Goal: Task Accomplishment & Management: Use online tool/utility

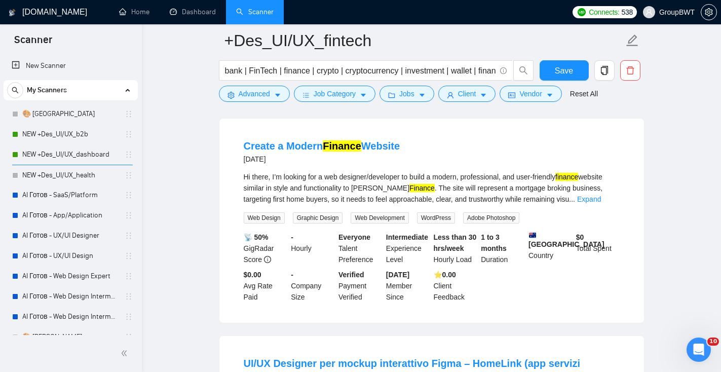
scroll to position [878, 0]
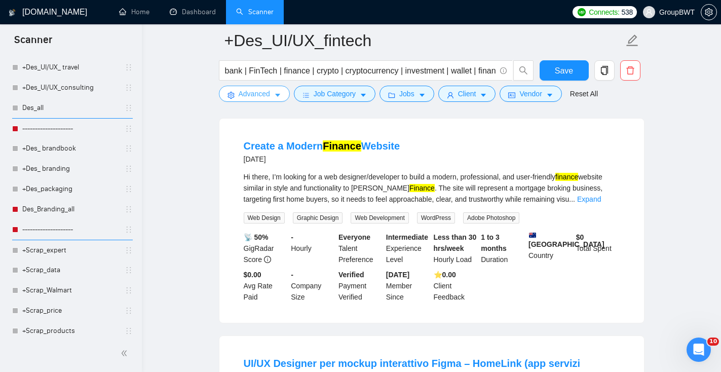
click at [275, 95] on icon "caret-down" at bounding box center [277, 95] width 7 height 7
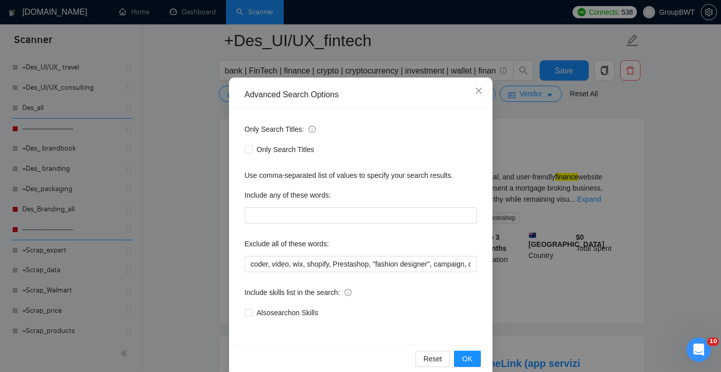
scroll to position [50, 0]
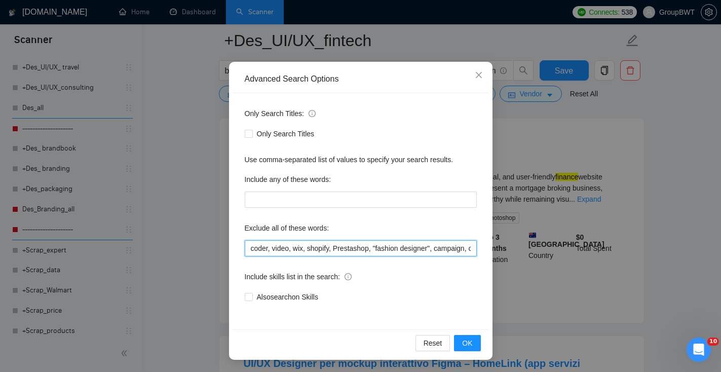
click at [249, 249] on input "coder, video, wix, shopify, Prestashop, "fashion designer", campaign, canva, ga…" at bounding box center [361, 248] width 232 height 16
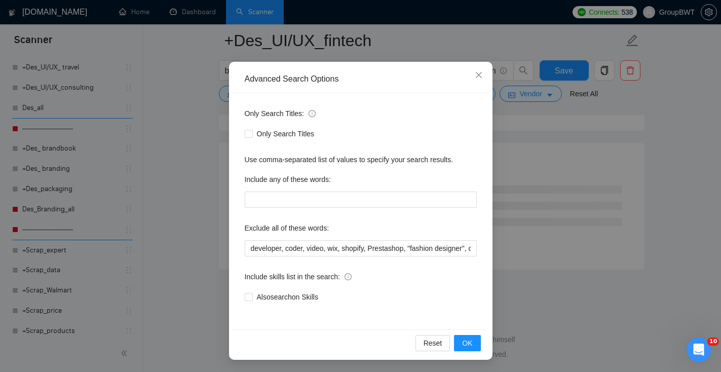
scroll to position [4095, 0]
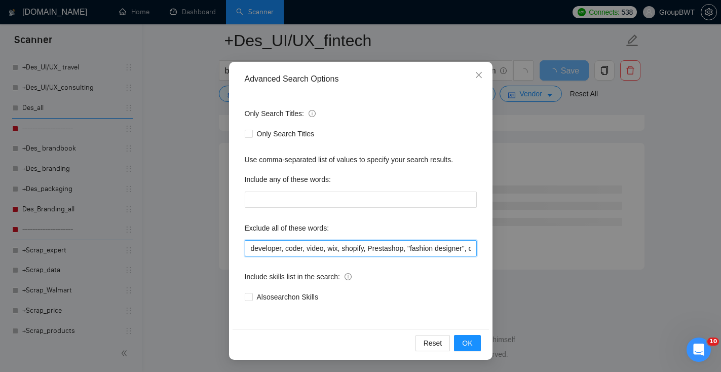
paste input "square space, clothing"
click at [334, 247] on input "developer, square space, clothing, coder, video, wix, shopify, Prestashop, "fas…" at bounding box center [361, 248] width 232 height 16
click at [364, 251] on input "developer, square space, "clothing, coder, video, wix, shopify, Prestashop, "fa…" at bounding box center [361, 248] width 232 height 16
click at [336, 246] on input "developer, square space, "clothing, coder, video, wix, shopify, Prestashop, "fa…" at bounding box center [361, 248] width 232 height 16
click at [287, 249] on input "developer, square space, clothing, coder, video, wix, shopify, Prestashop, "fas…" at bounding box center [361, 248] width 232 height 16
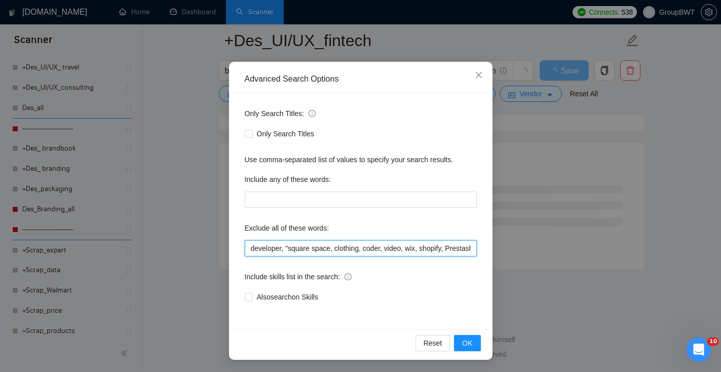
click at [332, 247] on input "developer, "square space, clothing, coder, video, wix, shopify, Prestashop, "fa…" at bounding box center [361, 248] width 232 height 16
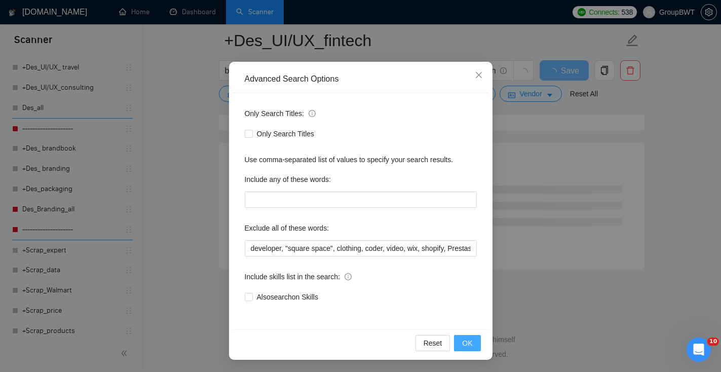
click at [469, 341] on span "OK" at bounding box center [467, 342] width 10 height 11
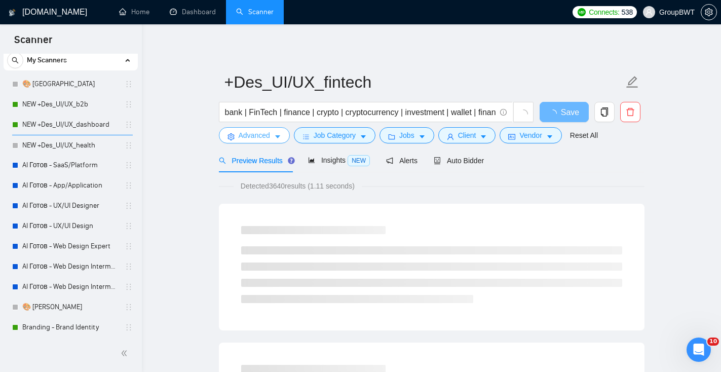
scroll to position [32, 0]
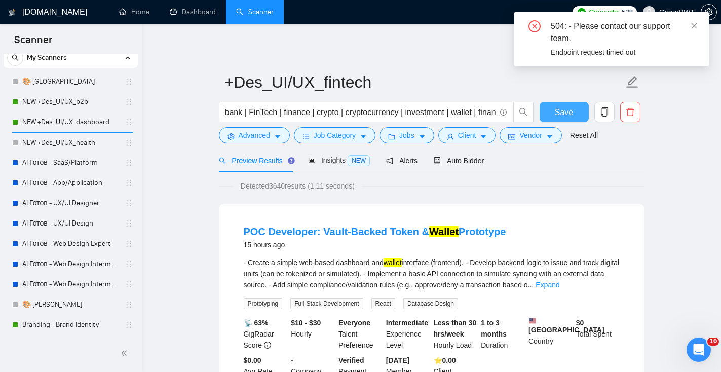
click at [567, 116] on span "Save" at bounding box center [564, 112] width 18 height 13
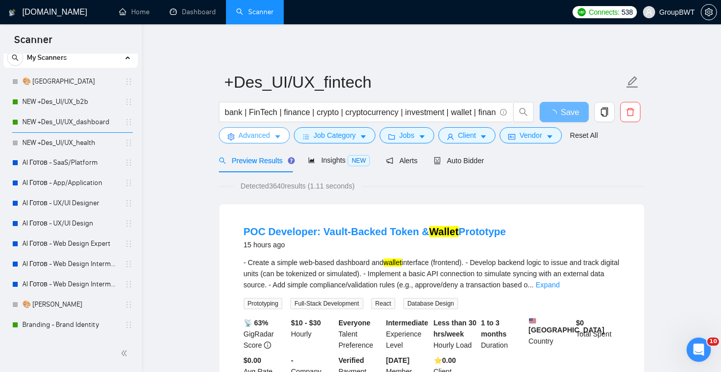
click at [256, 128] on button "Advanced" at bounding box center [254, 135] width 71 height 16
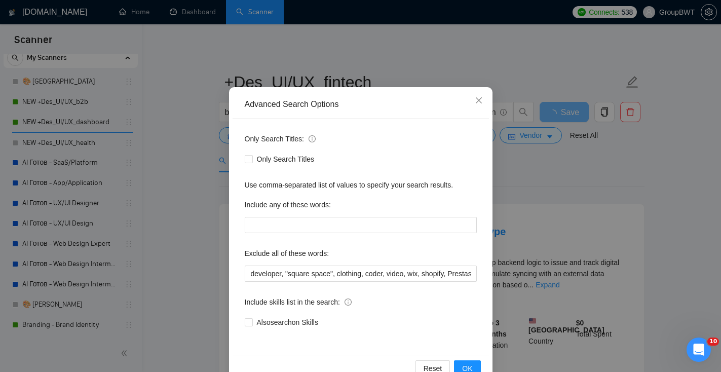
scroll to position [28, 0]
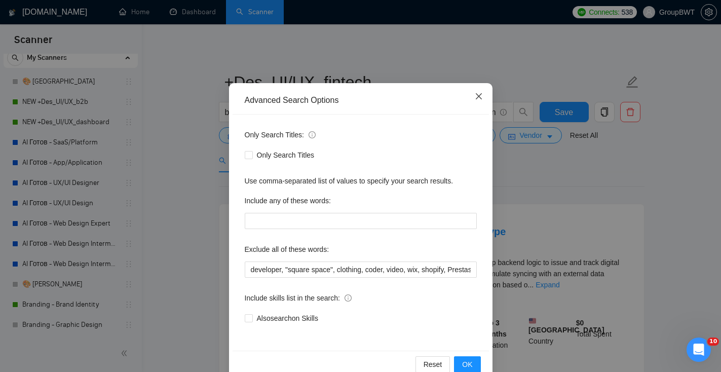
click at [481, 95] on icon "close" at bounding box center [479, 96] width 8 height 8
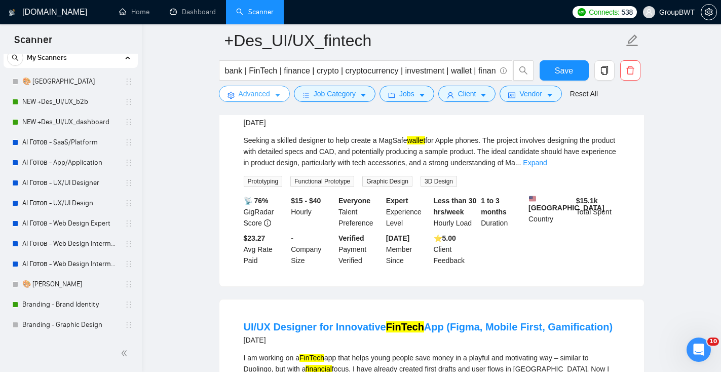
scroll to position [2756, 0]
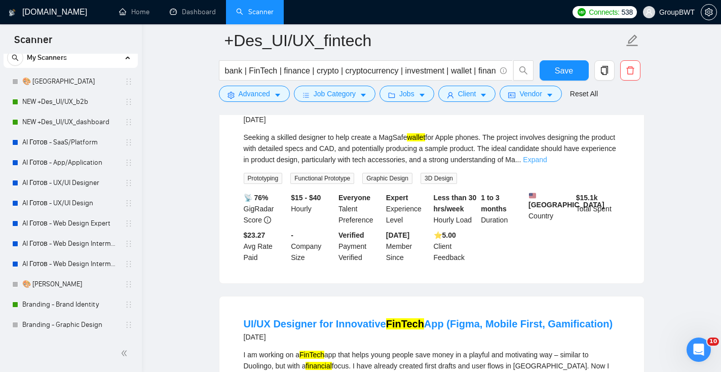
click at [547, 164] on link "Expand" at bounding box center [535, 160] width 24 height 8
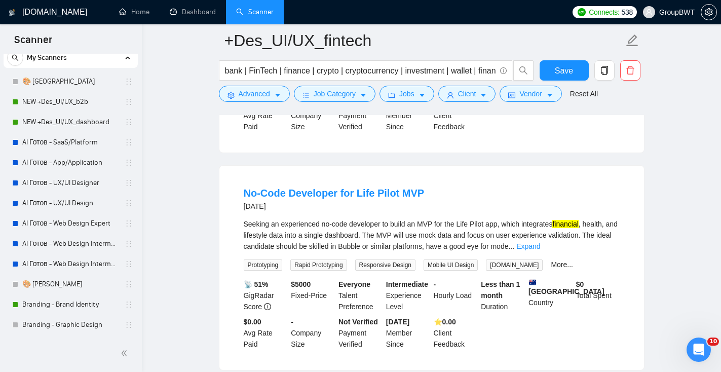
scroll to position [3355, 0]
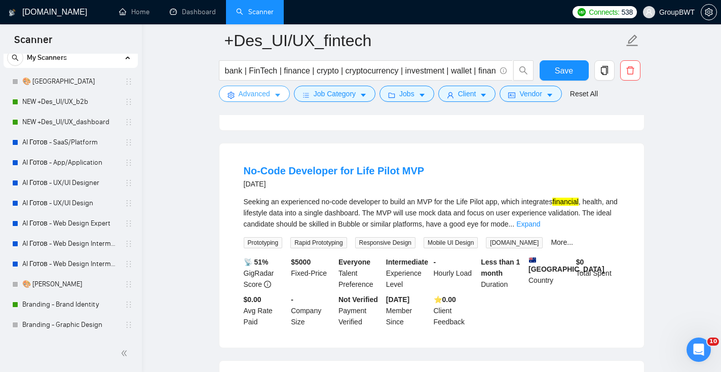
click at [269, 99] on span "Advanced" at bounding box center [254, 93] width 31 height 11
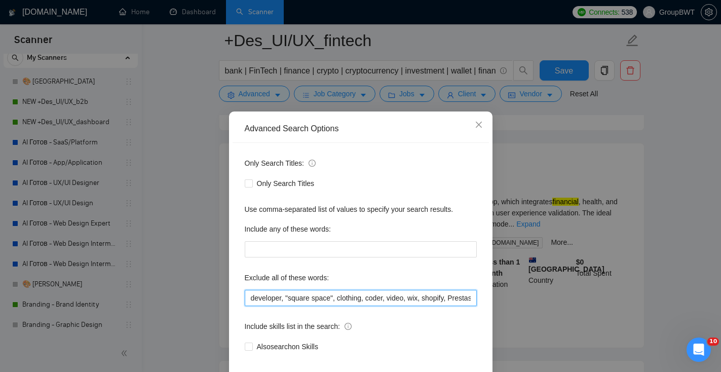
click at [250, 297] on input "developer, "square space", clothing, coder, video, wix, shopify, Prestashop, "f…" at bounding box center [361, 298] width 232 height 16
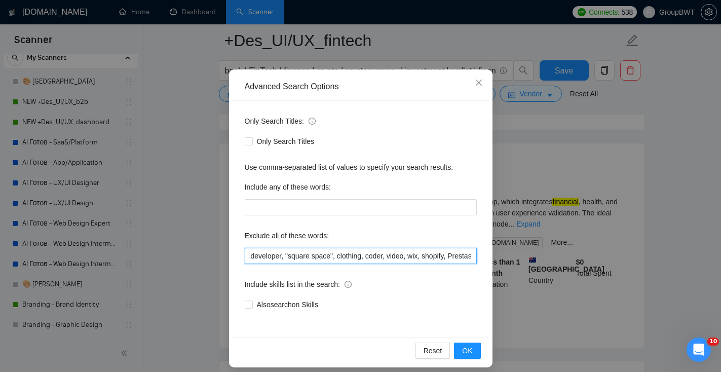
scroll to position [50, 0]
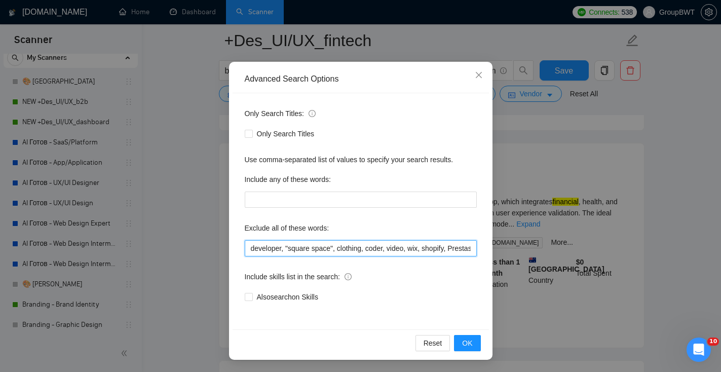
click at [283, 250] on input "developer, "square space", clothing, coder, video, wix, shopify, Prestashop, "f…" at bounding box center [361, 248] width 232 height 16
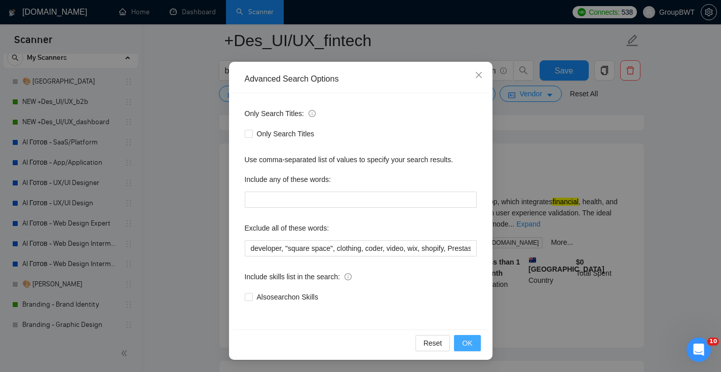
click at [471, 345] on span "OK" at bounding box center [467, 342] width 10 height 11
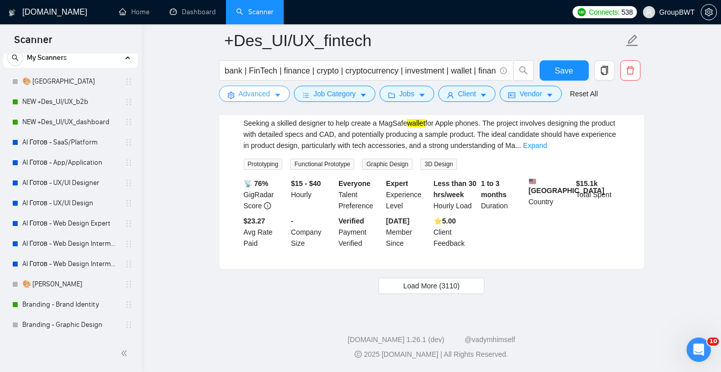
scroll to position [2158, 0]
click at [448, 287] on span "Load More (3110)" at bounding box center [431, 285] width 56 height 11
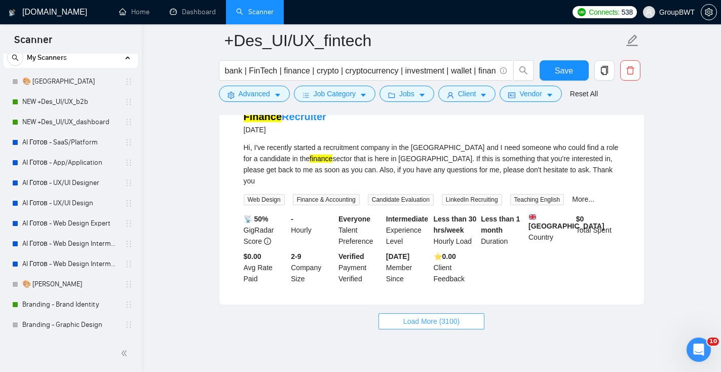
scroll to position [4305, 0]
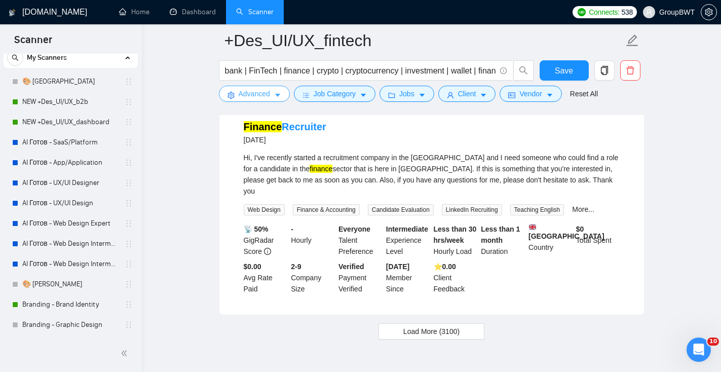
click at [253, 95] on span "Advanced" at bounding box center [254, 93] width 31 height 11
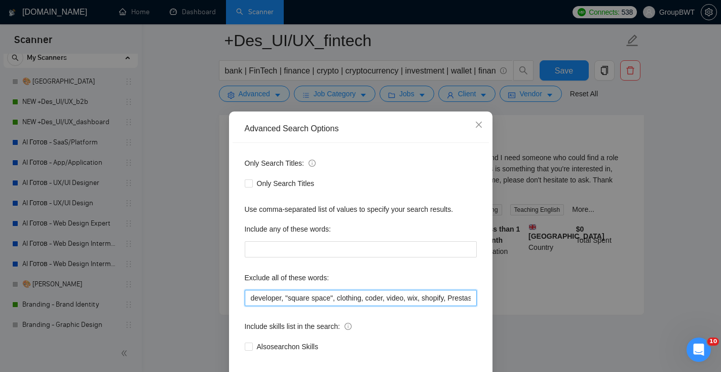
click at [250, 297] on input "developer, "square space", clothing, coder, video, wix, shopify, Prestashop, "f…" at bounding box center [361, 298] width 232 height 16
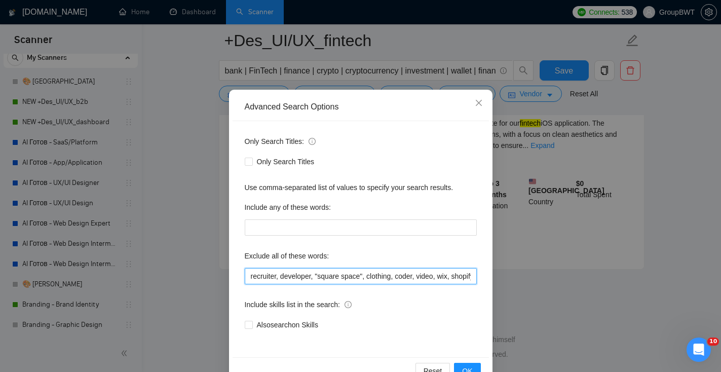
scroll to position [50, 0]
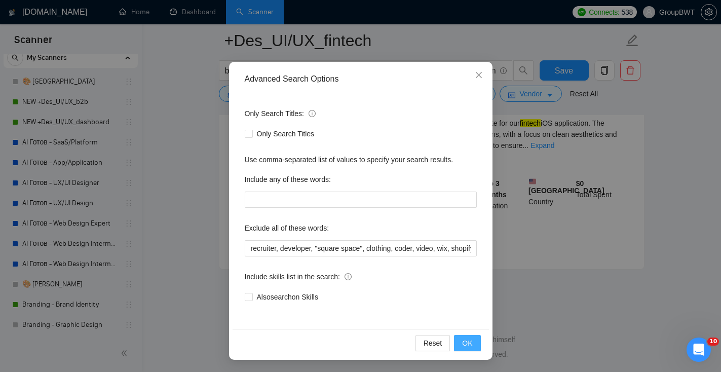
click at [472, 344] on span "OK" at bounding box center [467, 342] width 10 height 11
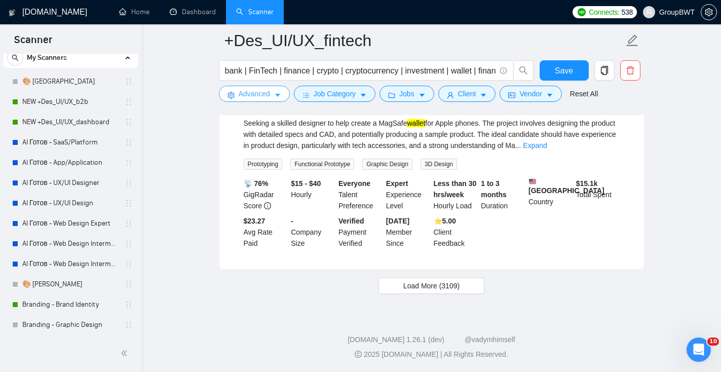
scroll to position [2158, 0]
click at [471, 281] on button "Load More (3109)" at bounding box center [431, 286] width 106 height 16
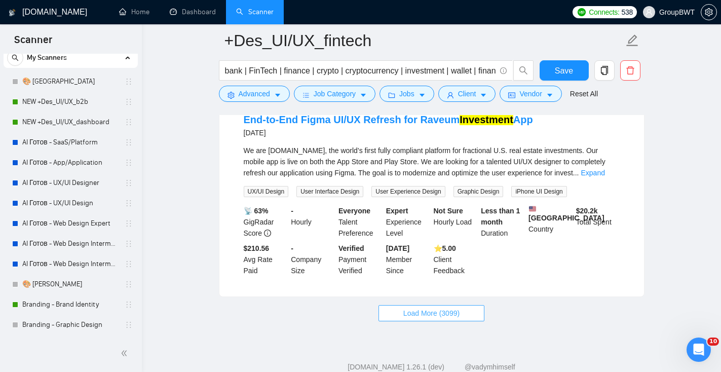
scroll to position [4321, 0]
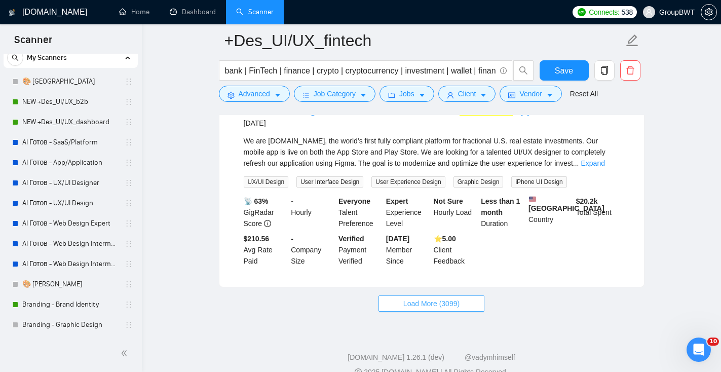
click at [446, 309] on span "Load More (3099)" at bounding box center [431, 303] width 56 height 11
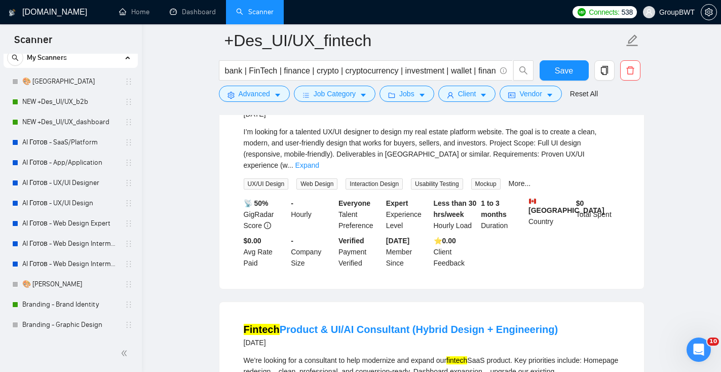
scroll to position [5875, 0]
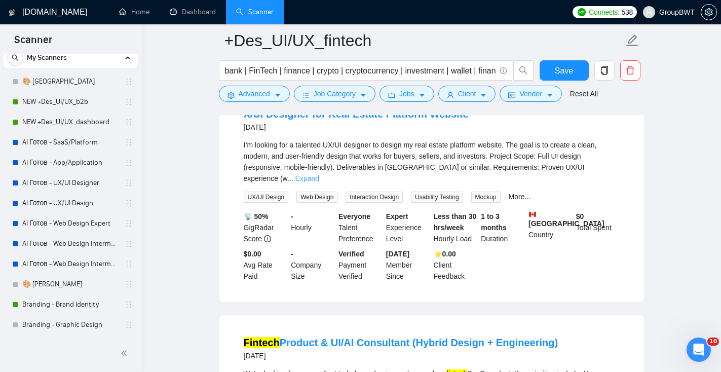
click at [319, 182] on link "Expand" at bounding box center [307, 178] width 24 height 8
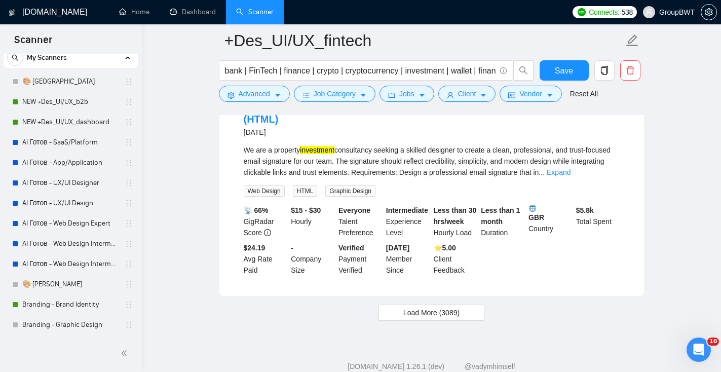
scroll to position [6615, 0]
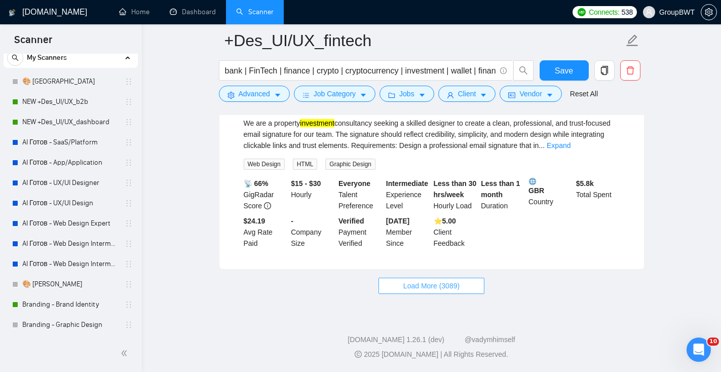
click at [457, 279] on button "Load More (3089)" at bounding box center [431, 286] width 106 height 16
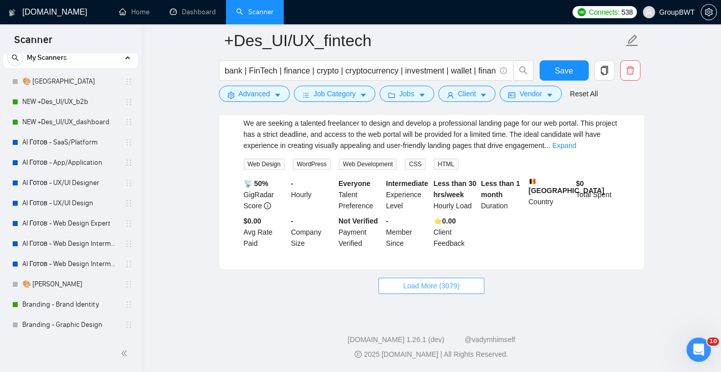
scroll to position [8789, 0]
click at [419, 291] on span "Load More (3079)" at bounding box center [431, 285] width 56 height 11
click at [612, 151] on div "We are seeking a talented freelancer to design and develop a professional landi…" at bounding box center [432, 134] width 376 height 33
click at [576, 149] on link "Expand" at bounding box center [564, 145] width 24 height 8
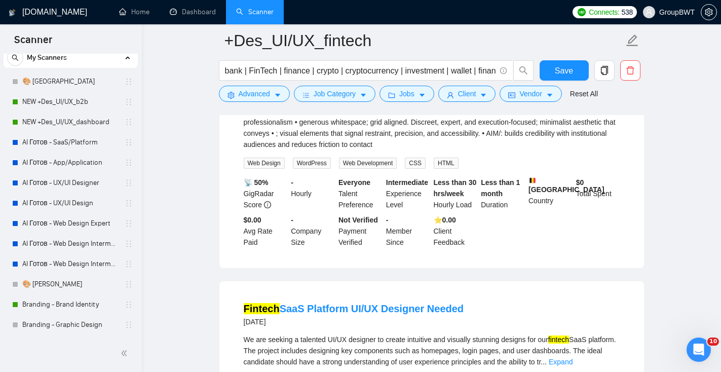
scroll to position [8875, 0]
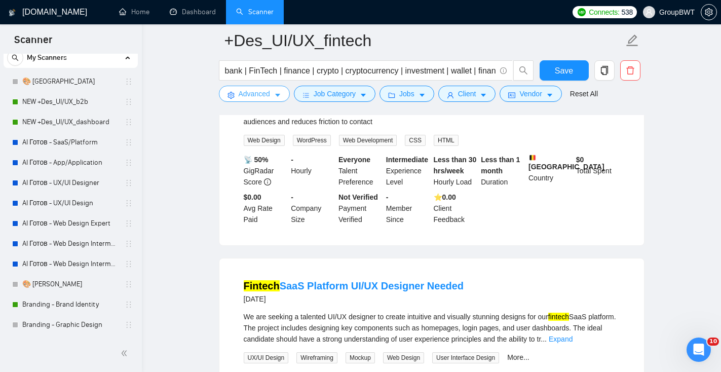
click at [275, 95] on icon "caret-down" at bounding box center [277, 95] width 7 height 7
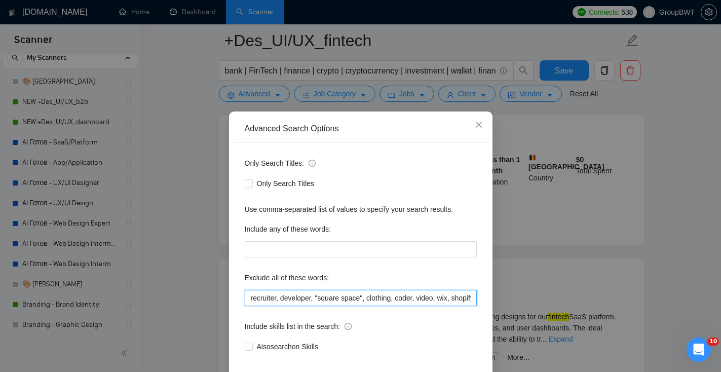
click at [250, 299] on input "recruiter, developer, "square space", clothing, coder, video, wix, shopify, Pre…" at bounding box center [361, 298] width 232 height 16
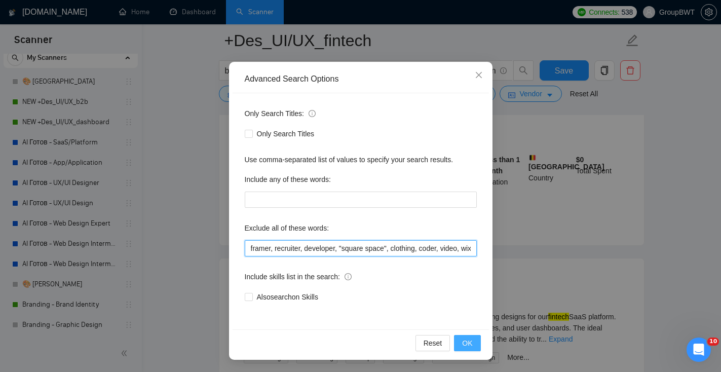
type input "framer, recruiter, developer, "square space", clothing, coder, video, wix, shop…"
click at [464, 347] on span "OK" at bounding box center [467, 342] width 10 height 11
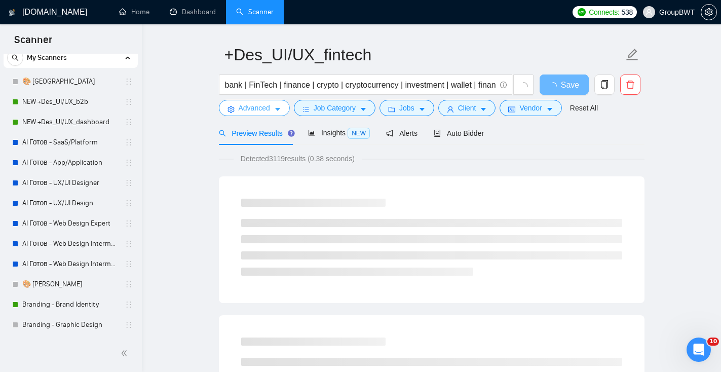
scroll to position [0, 0]
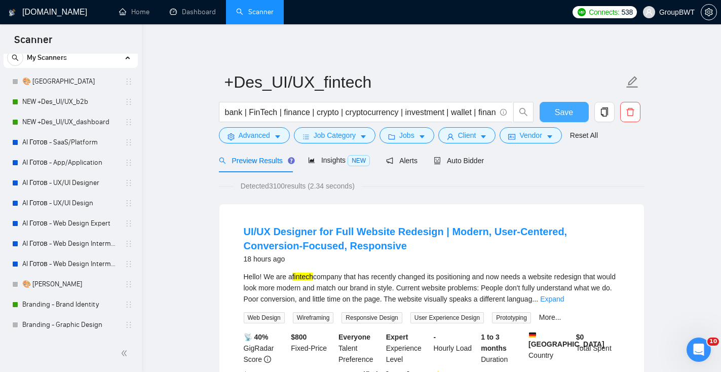
click at [570, 111] on span "Save" at bounding box center [564, 112] width 18 height 13
click at [328, 160] on span "Insights NEW" at bounding box center [339, 160] width 62 height 8
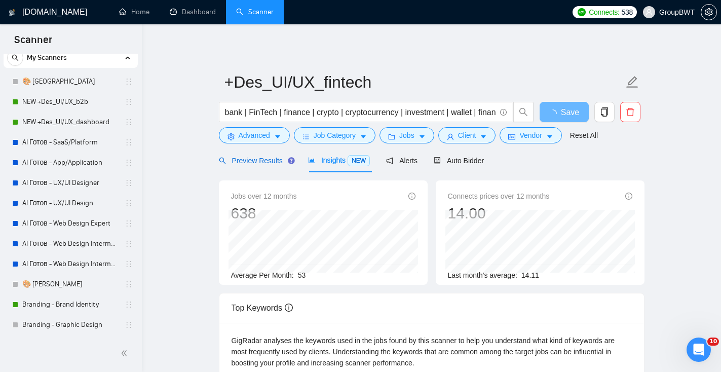
click at [267, 157] on span "Preview Results" at bounding box center [255, 161] width 73 height 8
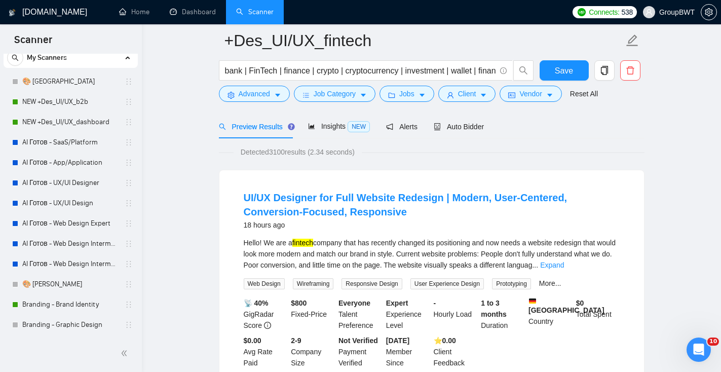
scroll to position [39, 0]
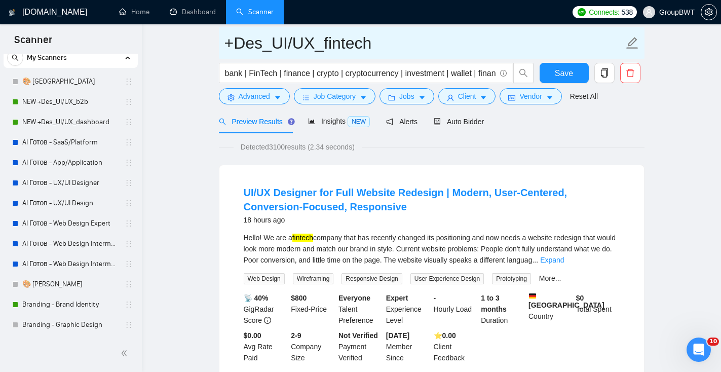
click at [226, 41] on input "+Des_UI/UX_fintech" at bounding box center [423, 42] width 399 height 25
type input "NEW +Des_UI/UX_fintech"
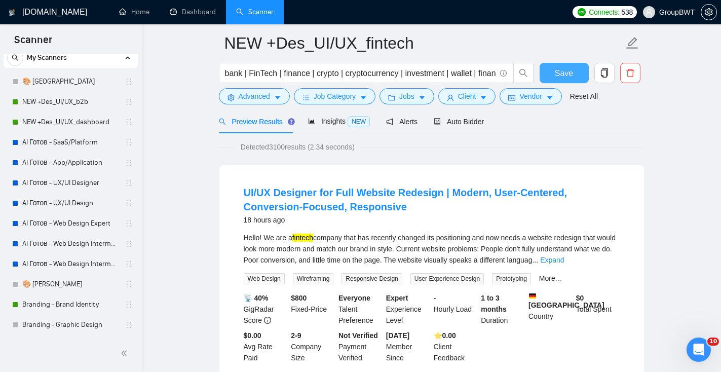
click at [562, 75] on span "Save" at bounding box center [564, 73] width 18 height 13
click at [459, 126] on div "Auto Bidder" at bounding box center [459, 121] width 50 height 11
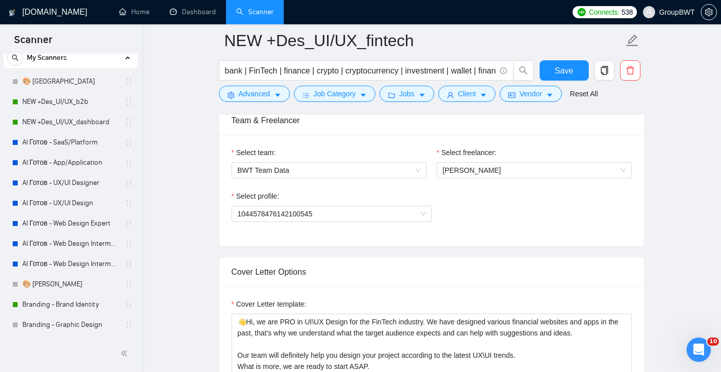
scroll to position [531, 0]
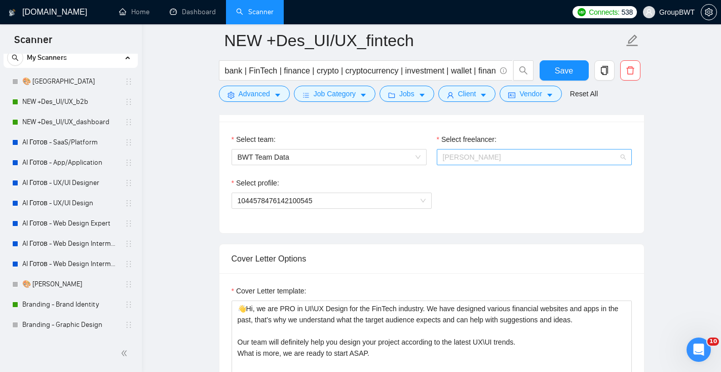
click at [485, 160] on span "Alexandra Kozarik" at bounding box center [534, 156] width 183 height 15
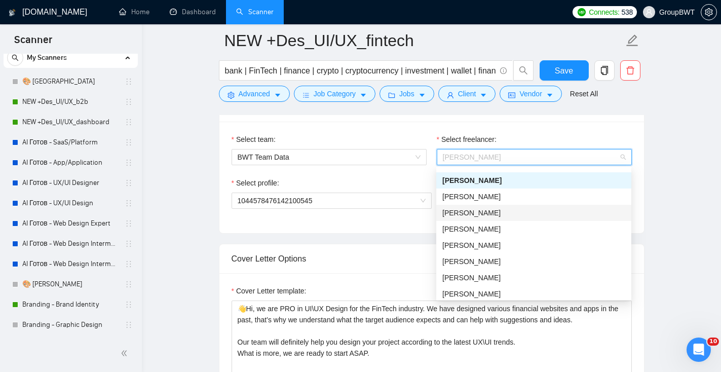
scroll to position [33, 0]
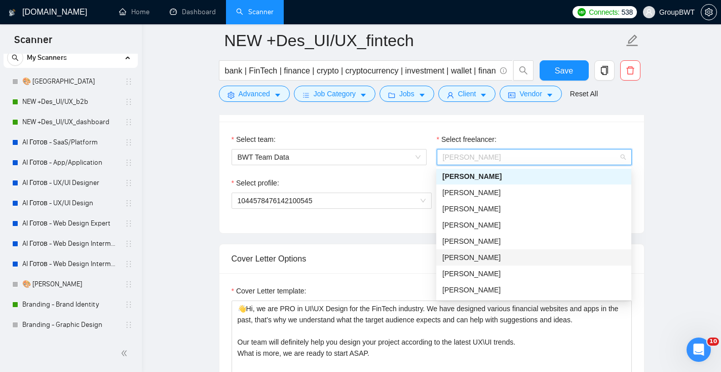
click at [477, 256] on div "[PERSON_NAME]" at bounding box center [533, 257] width 183 height 11
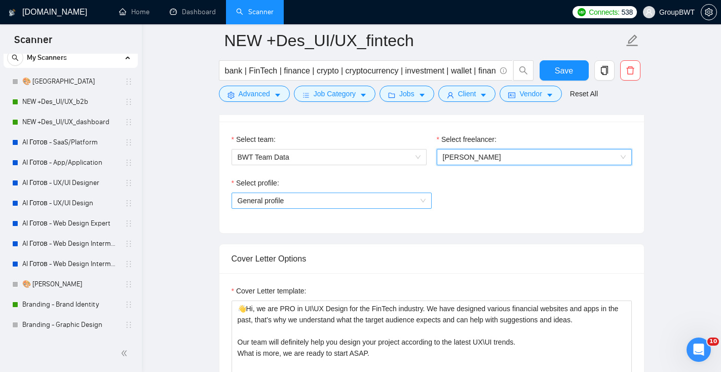
click at [362, 203] on span "General profile" at bounding box center [332, 200] width 188 height 15
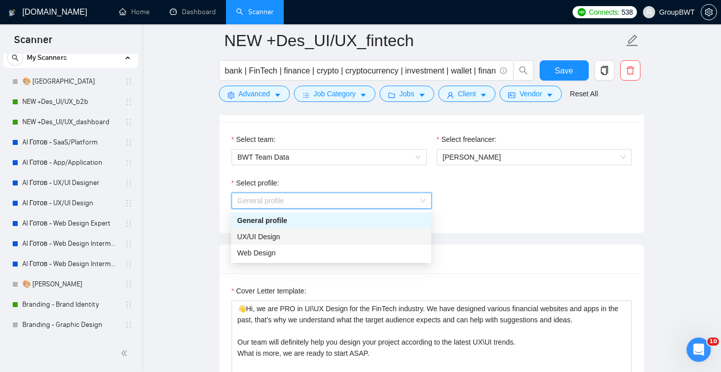
click at [340, 239] on div "UX/UI Design" at bounding box center [331, 236] width 188 height 11
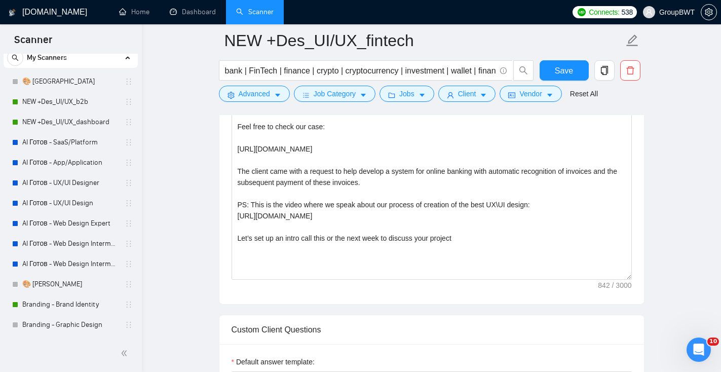
scroll to position [781, 0]
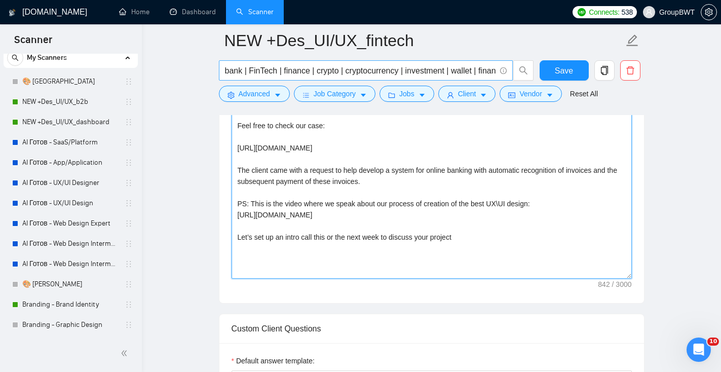
drag, startPoint x: 468, startPoint y: 237, endPoint x: 251, endPoint y: 78, distance: 268.2
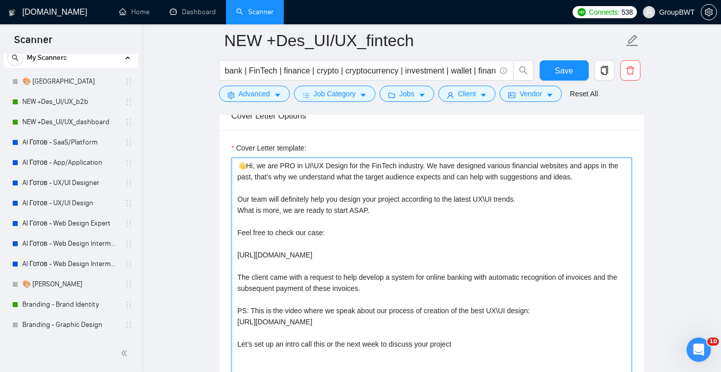
scroll to position [670, 0]
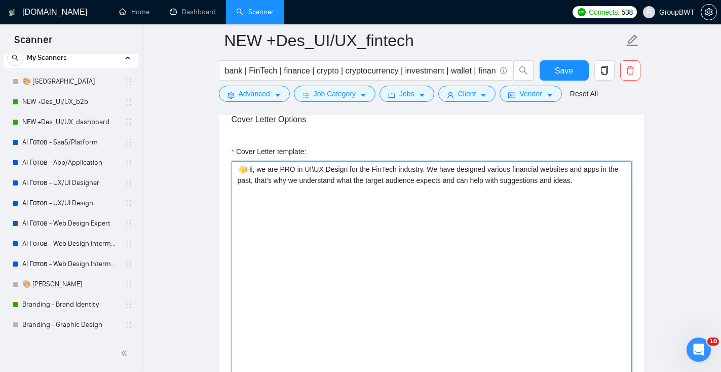
drag, startPoint x: 610, startPoint y: 184, endPoint x: 249, endPoint y: 169, distance: 360.6
click at [249, 170] on textarea "👋Hi, we are PRO in UI\UX Design for the FinTech industry. We have designed vari…" at bounding box center [432, 275] width 400 height 228
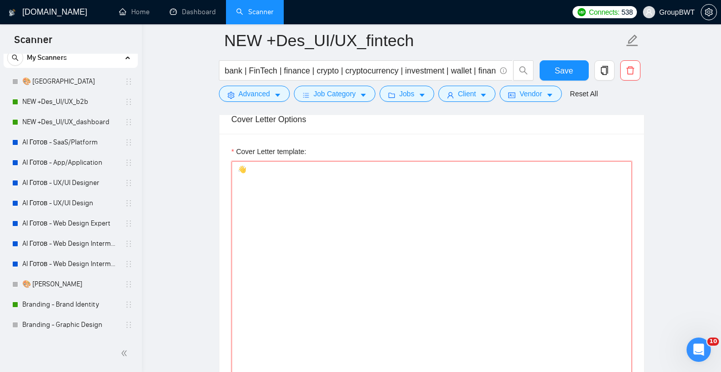
paste textarea "We specialize in FinTech product and website design — from P2P lending platform…"
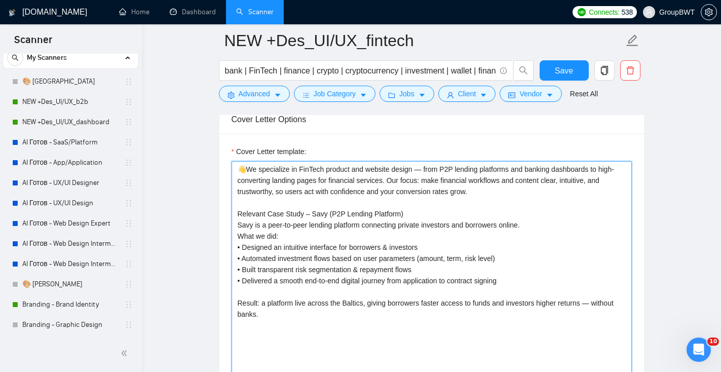
click at [246, 165] on textarea "👋We specialize in FinTech product and website design — from P2P lending platfor…" at bounding box center [432, 275] width 400 height 228
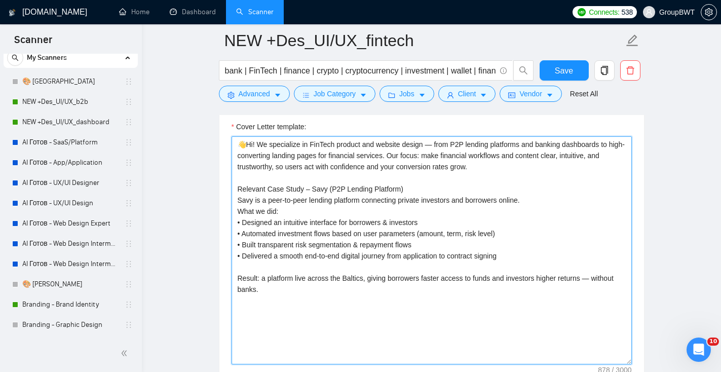
scroll to position [697, 0]
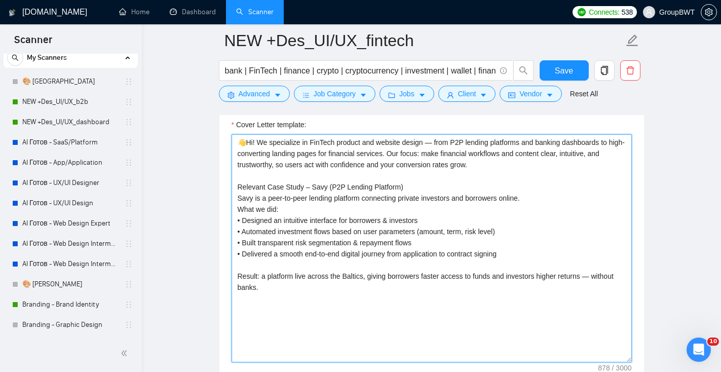
click at [434, 143] on textarea "👋Hi! We specialize in FinTech product and website design — from P2P lending pla…" at bounding box center [432, 248] width 400 height 228
drag, startPoint x: 538, startPoint y: 143, endPoint x: 452, endPoint y: 141, distance: 85.7
click at [452, 142] on textarea "👋Hi! We specialize in FinTech product and website design - from P2P lending pla…" at bounding box center [432, 248] width 400 height 228
drag, startPoint x: 516, startPoint y: 142, endPoint x: 480, endPoint y: 140, distance: 36.5
click at [480, 141] on textarea "👋Hi! We specialize in FinTech product and website design - from banking dashboa…" at bounding box center [432, 248] width 400 height 228
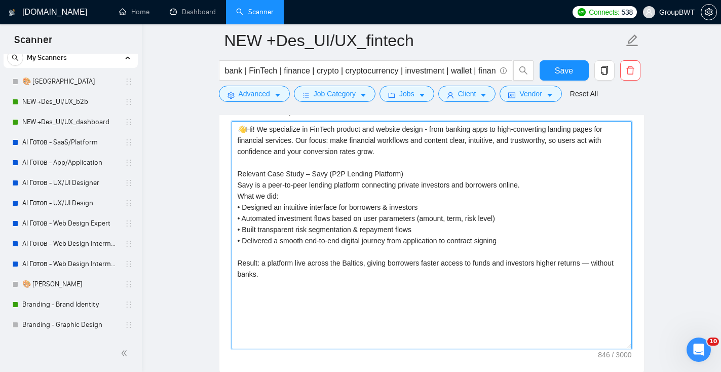
scroll to position [713, 0]
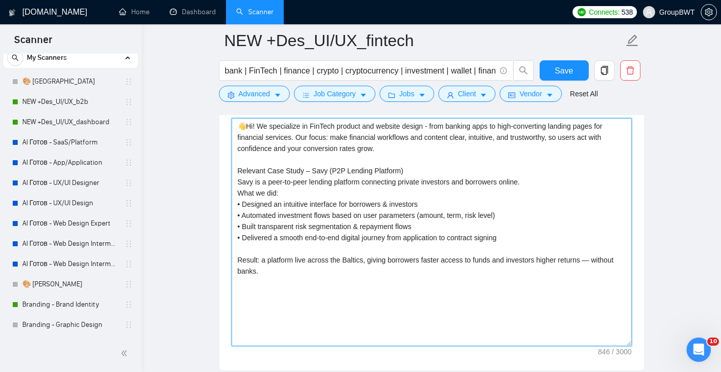
click at [603, 259] on textarea "👋Hi! We specialize in FinTech product and website design - from banking apps to…" at bounding box center [432, 232] width 400 height 228
click at [311, 173] on textarea "👋Hi! We specialize in FinTech product and website design - from banking apps to…" at bounding box center [432, 232] width 400 height 228
click at [296, 275] on textarea "👋Hi! We specialize in FinTech product and website design - from banking apps to…" at bounding box center [432, 232] width 400 height 228
paste textarea "Here you can find more information about this case and the goals we achieved:"
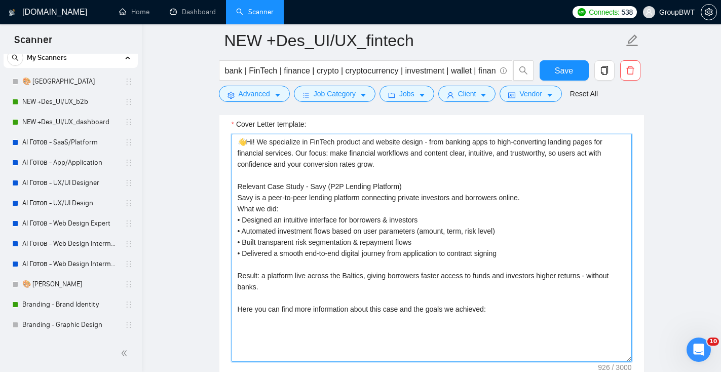
scroll to position [699, 0]
paste textarea "https://www.upwork.com/freelancers/~01cad136a6f34c9286?p=1948782836341702656"
paste textarea "[Make an accent on what clients get if they work with me. Mention one pain poin…"
type textarea "👋Hi! We specialize in FinTech product and website design - from banking apps to…"
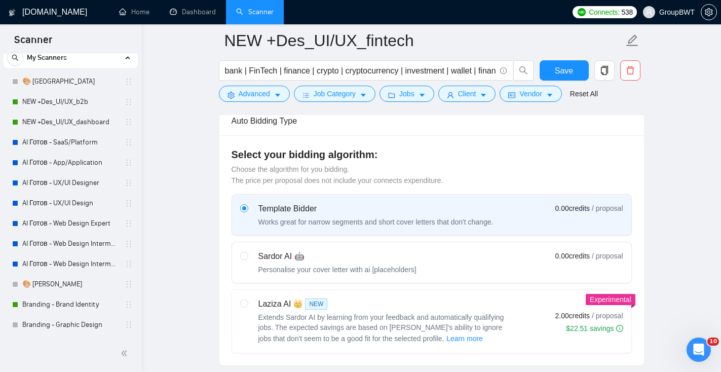
scroll to position [254, 0]
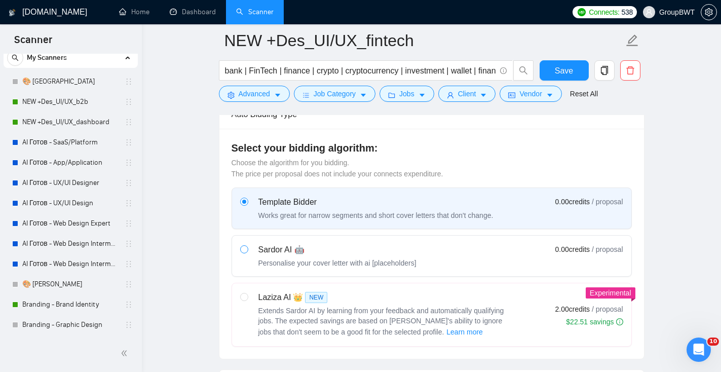
click at [248, 251] on span at bounding box center [244, 249] width 8 height 8
click at [247, 251] on input "radio" at bounding box center [243, 248] width 7 height 7
radio input "true"
radio input "false"
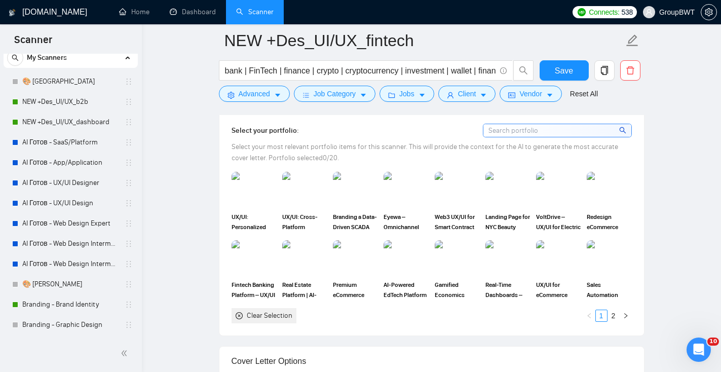
scroll to position [942, 0]
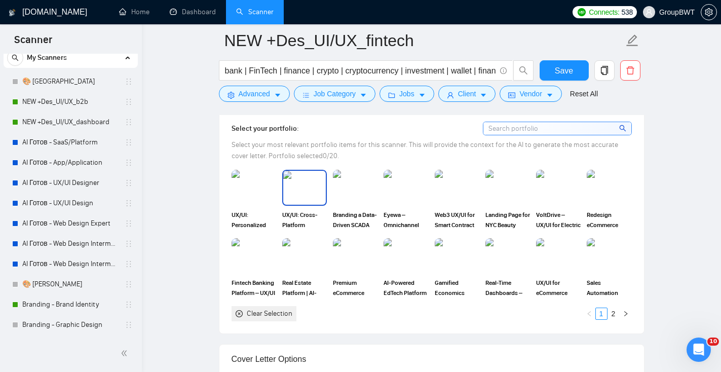
click at [306, 185] on img at bounding box center [304, 187] width 43 height 33
click at [250, 242] on img at bounding box center [254, 255] width 43 height 33
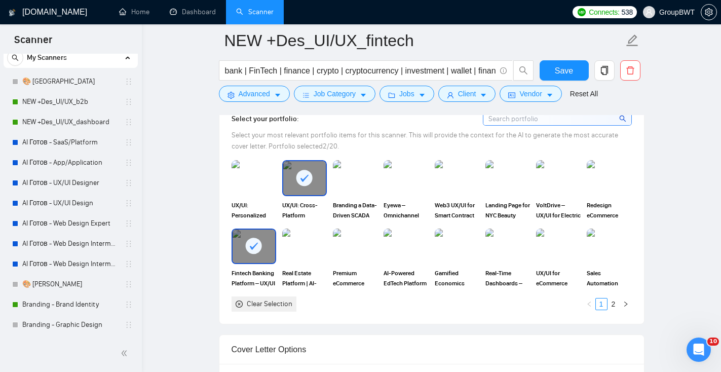
scroll to position [953, 0]
click at [464, 174] on img at bounding box center [457, 177] width 43 height 33
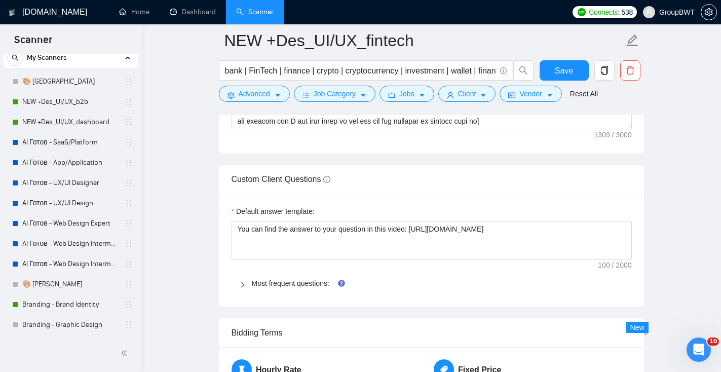
scroll to position [1439, 0]
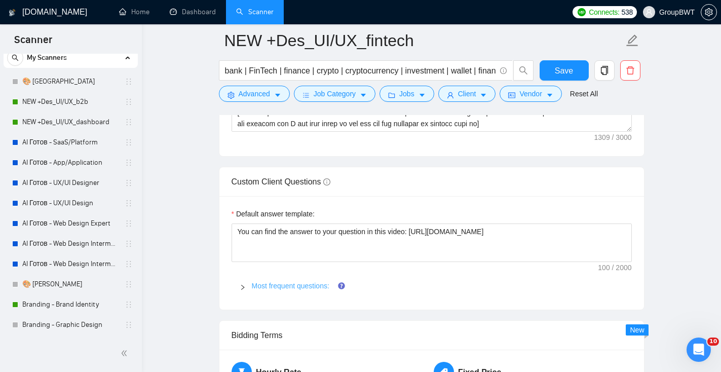
click at [284, 286] on link "Most frequent questions:" at bounding box center [291, 286] width 78 height 8
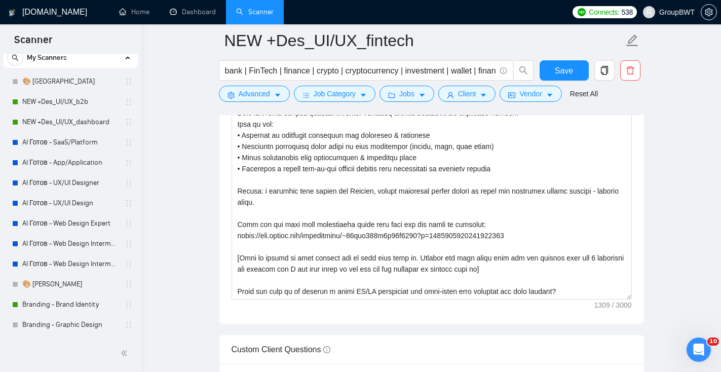
scroll to position [30, 0]
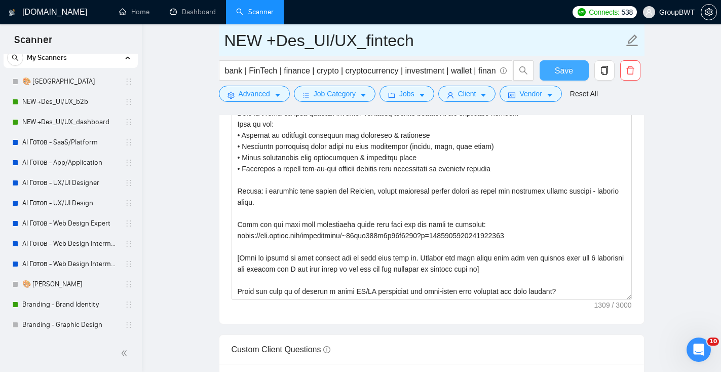
click at [571, 68] on span "Save" at bounding box center [564, 70] width 18 height 13
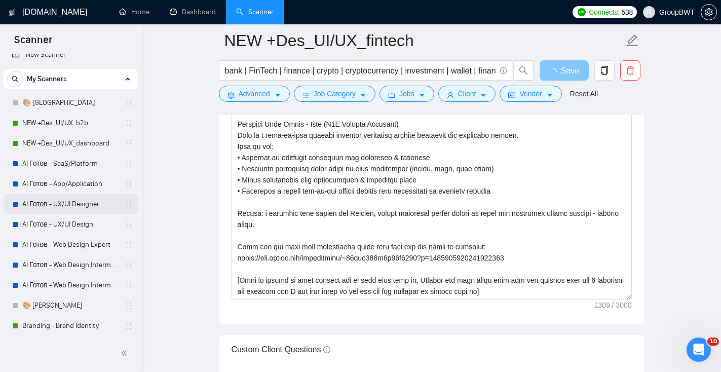
scroll to position [0, 0]
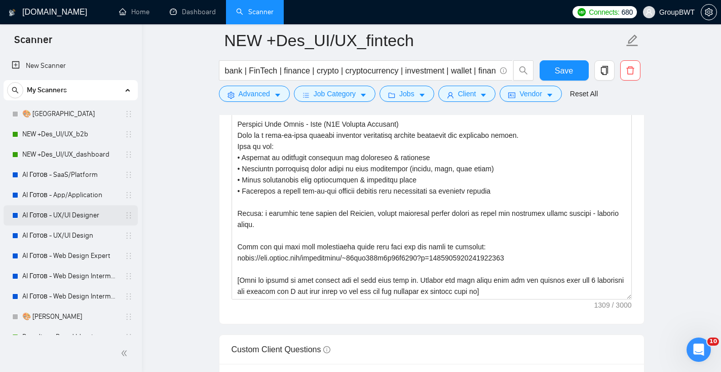
click at [91, 212] on link "AI Готов - UX/UI Designer" at bounding box center [70, 215] width 96 height 20
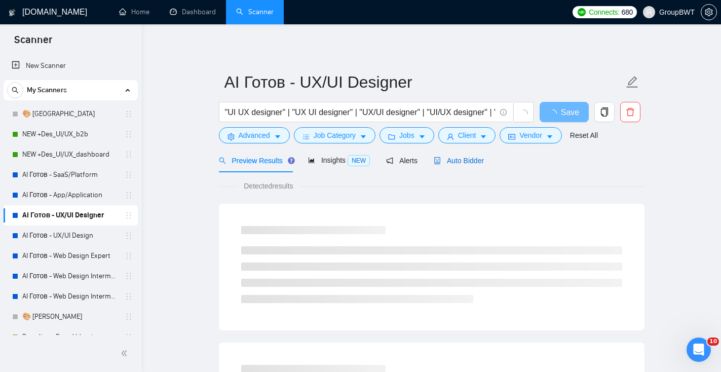
click at [481, 161] on span "Auto Bidder" at bounding box center [459, 161] width 50 height 8
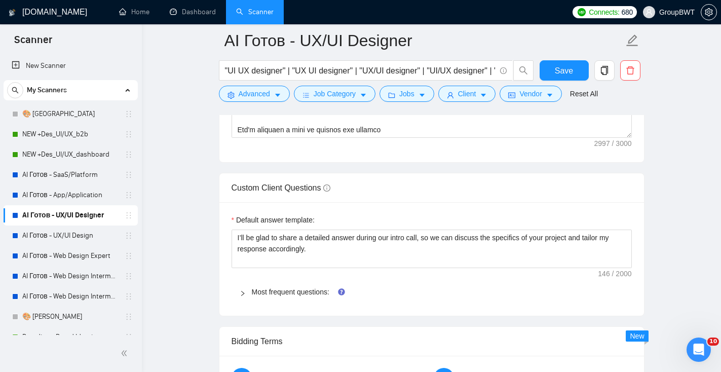
scroll to position [1423, 0]
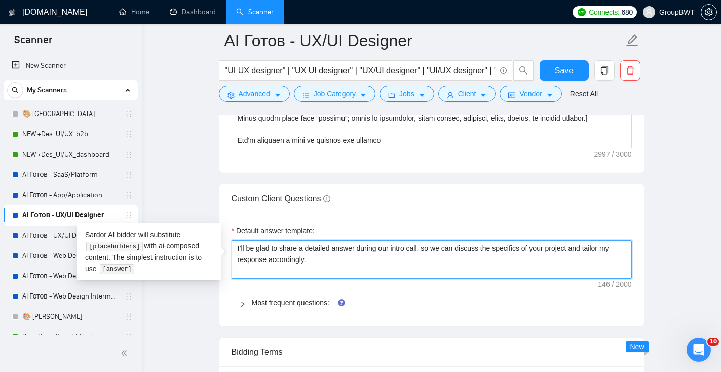
drag, startPoint x: 346, startPoint y: 256, endPoint x: 196, endPoint y: 244, distance: 151.0
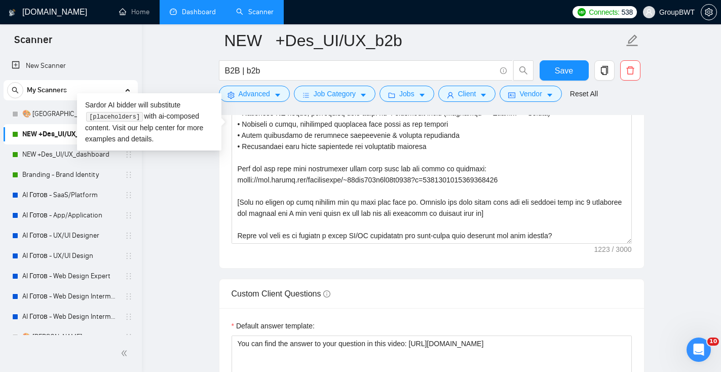
click at [210, 15] on link "Dashboard" at bounding box center [193, 12] width 46 height 9
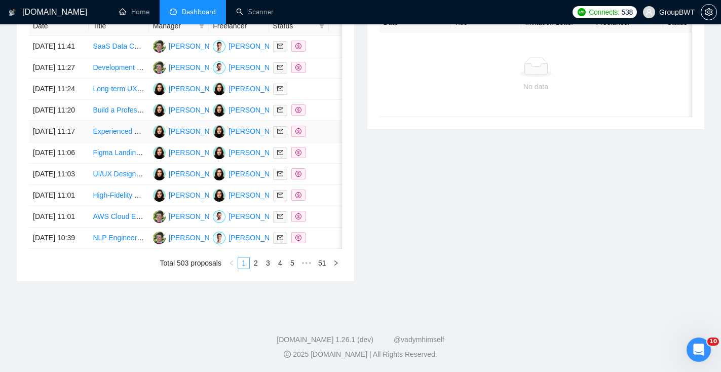
scroll to position [524, 0]
click at [256, 269] on link "2" at bounding box center [255, 262] width 11 height 11
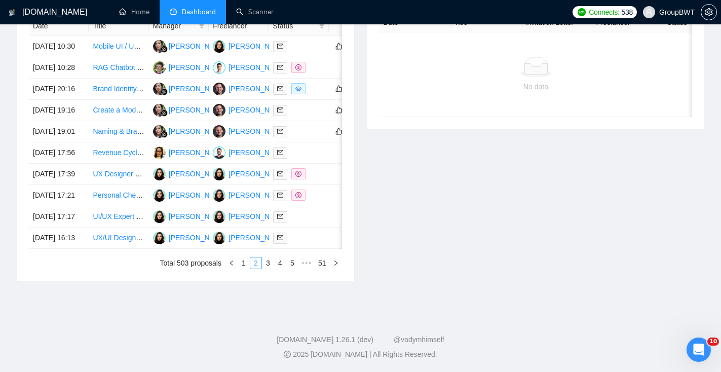
scroll to position [459, 0]
click at [279, 156] on icon "mail" at bounding box center [280, 152] width 6 height 6
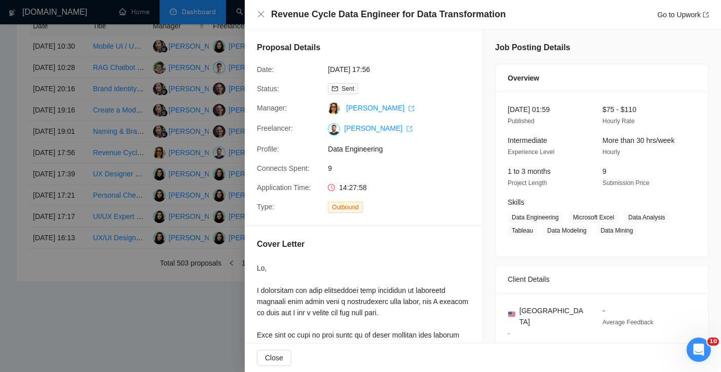
click at [261, 7] on div "Revenue Cycle Data Engineer for Data Transformation Go to Upwork" at bounding box center [483, 14] width 476 height 29
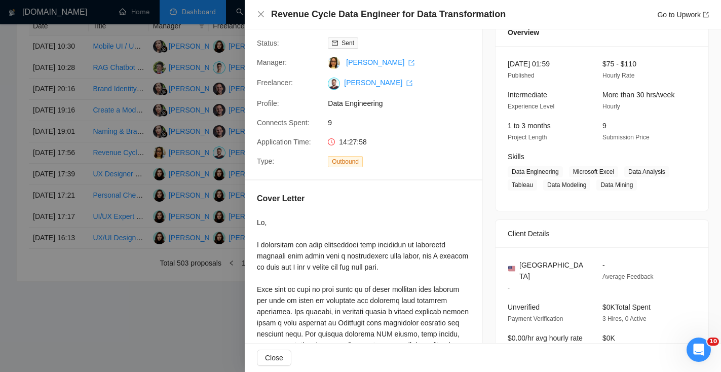
scroll to position [49, 0]
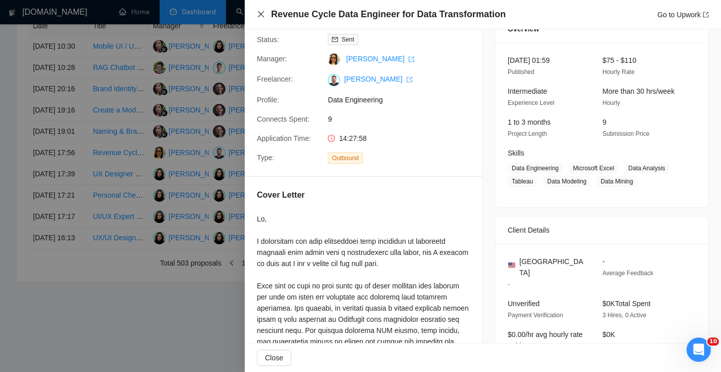
click at [260, 14] on icon "close" at bounding box center [261, 14] width 6 height 6
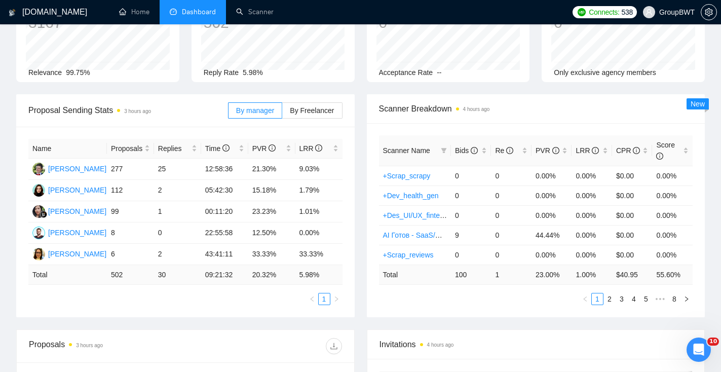
scroll to position [0, 0]
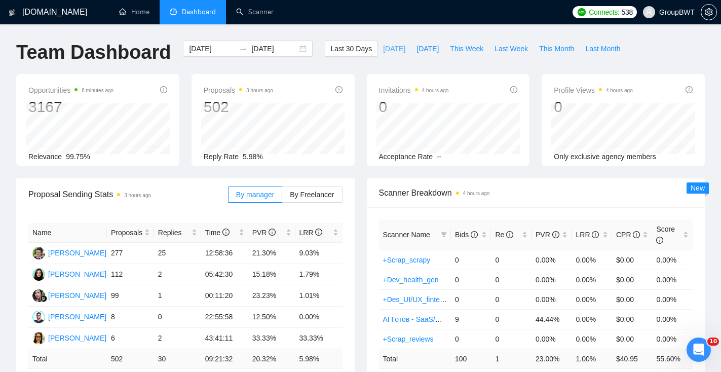
click at [385, 48] on span "[DATE]" at bounding box center [394, 48] width 22 height 11
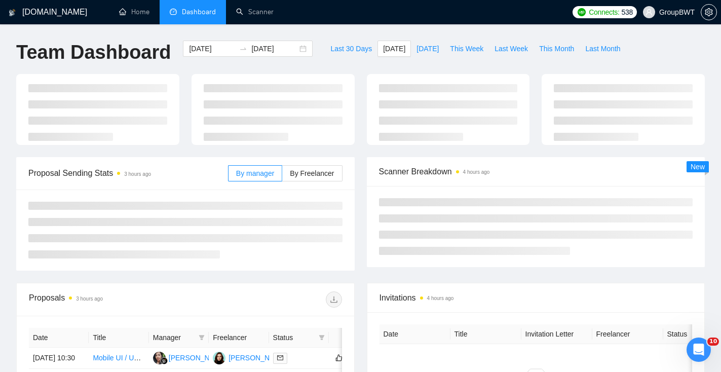
type input "[DATE]"
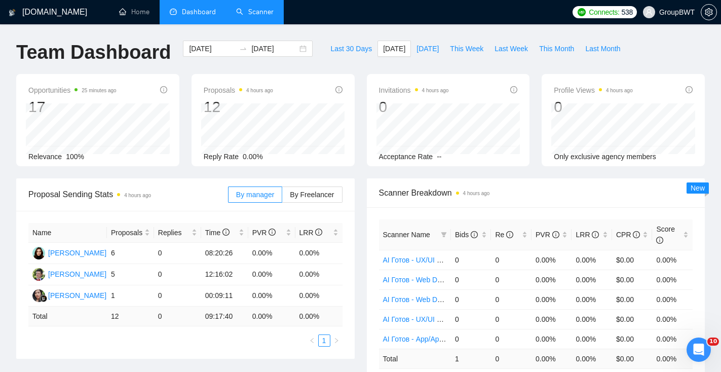
click at [262, 14] on link "Scanner" at bounding box center [254, 12] width 37 height 9
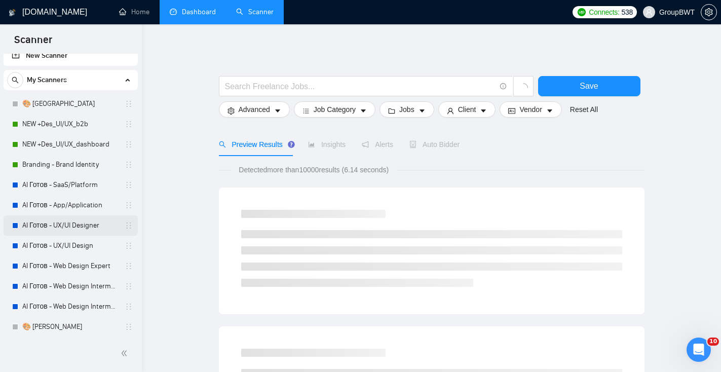
scroll to position [13, 0]
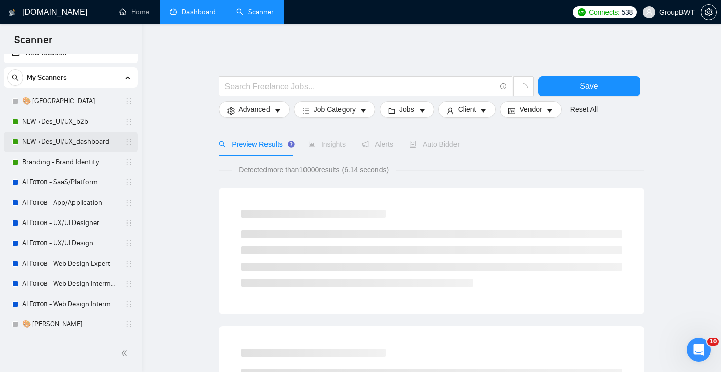
click at [87, 140] on link "NEW +Des_UI/UX_dashboard" at bounding box center [70, 142] width 96 height 20
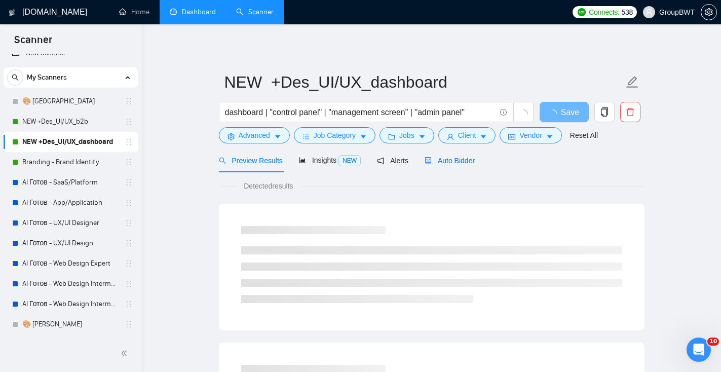
click at [456, 157] on span "Auto Bidder" at bounding box center [450, 161] width 50 height 8
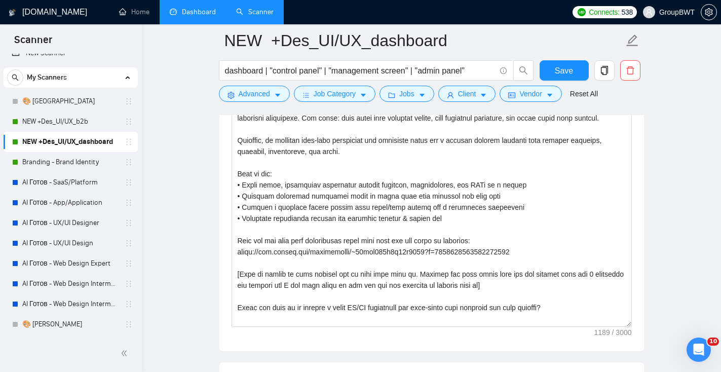
scroll to position [1246, 0]
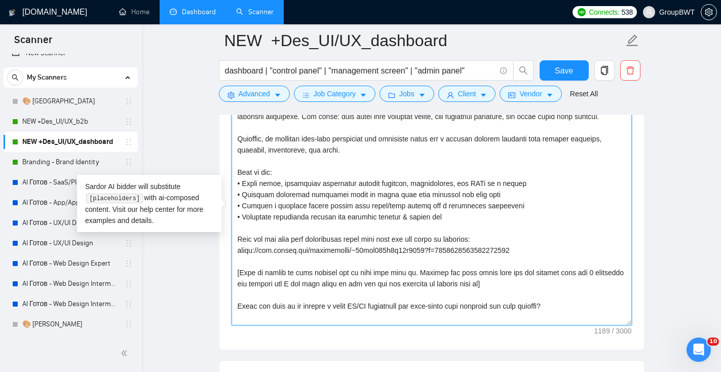
drag, startPoint x: 505, startPoint y: 251, endPoint x: 233, endPoint y: 251, distance: 271.6
click at [233, 252] on textarea "Cover letter template:" at bounding box center [432, 211] width 400 height 228
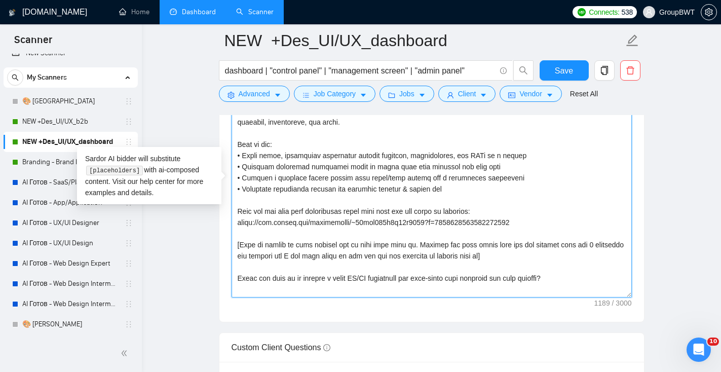
scroll to position [1287, 0]
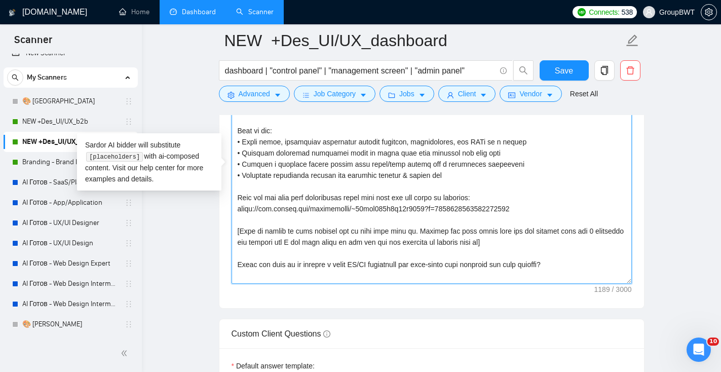
drag, startPoint x: 556, startPoint y: 279, endPoint x: 183, endPoint y: 242, distance: 375.2
click at [183, 242] on main "NEW +Des_UI/UX_dashboard dashboard | "control panel" | "management screen" | "a…" at bounding box center [431, 131] width 547 height 2756
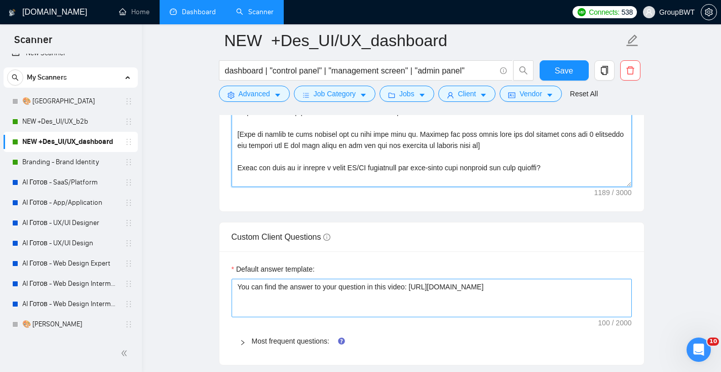
scroll to position [1396, 0]
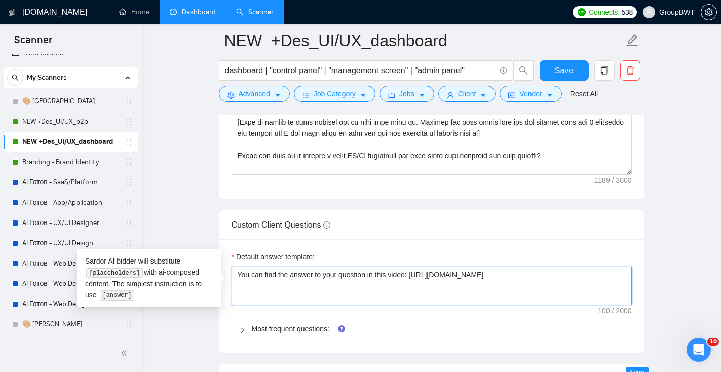
drag, startPoint x: 593, startPoint y: 281, endPoint x: 243, endPoint y: 278, distance: 350.6
click at [243, 278] on textarea "You can find the answer to your question in this video: [URL][DOMAIN_NAME]" at bounding box center [432, 286] width 400 height 39
type textarea "Y"
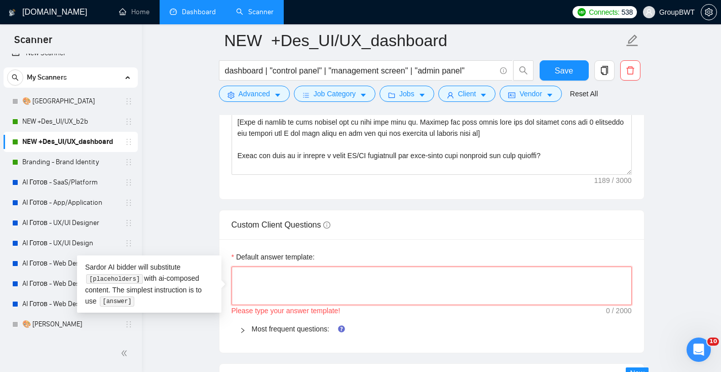
paste textarea "I’ll be glad to share a detailed answer during our intro call, so we can discus…"
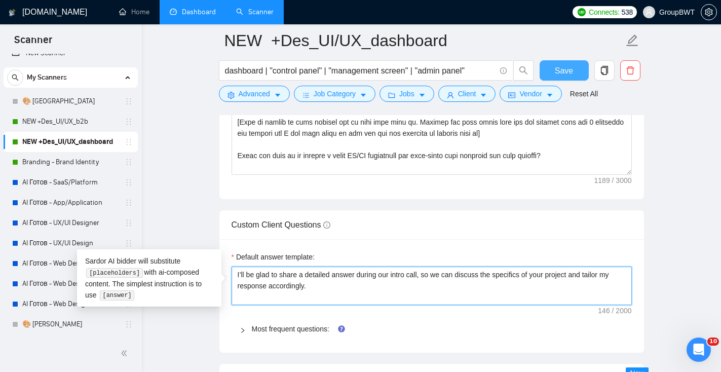
type textarea "I’ll be glad to share a detailed answer during our intro call, so we can discus…"
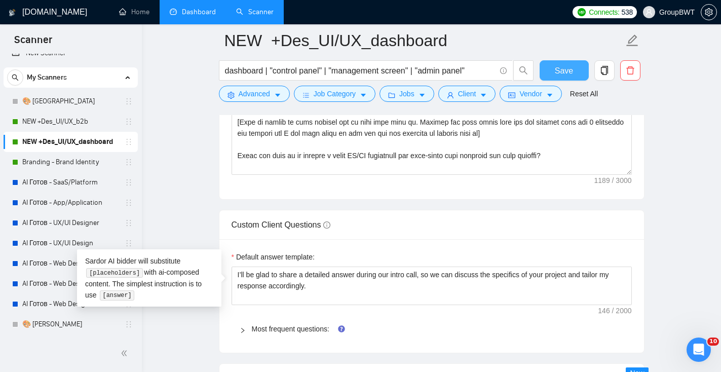
click at [550, 71] on button "Save" at bounding box center [564, 70] width 49 height 20
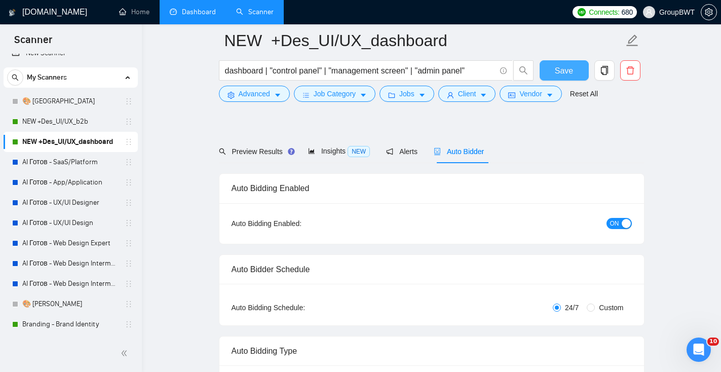
scroll to position [49, 0]
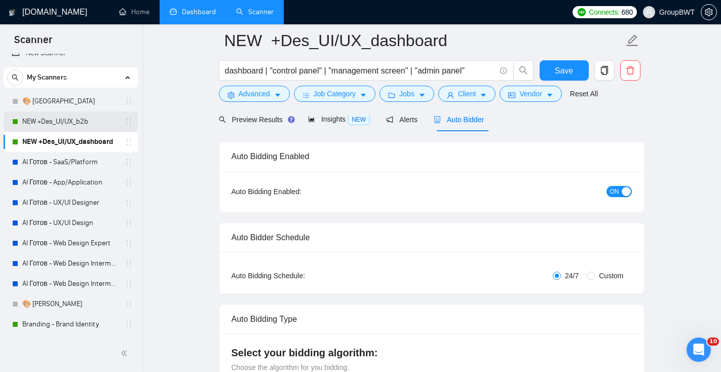
click at [94, 123] on link "NEW +Des_UI/UX_b2b" at bounding box center [70, 121] width 96 height 20
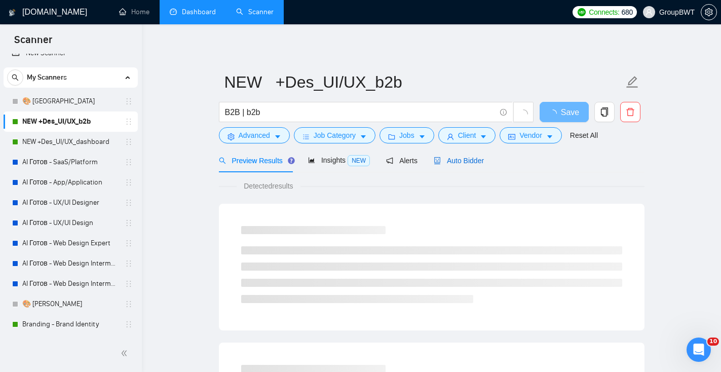
click at [455, 165] on div "Auto Bidder" at bounding box center [459, 160] width 50 height 11
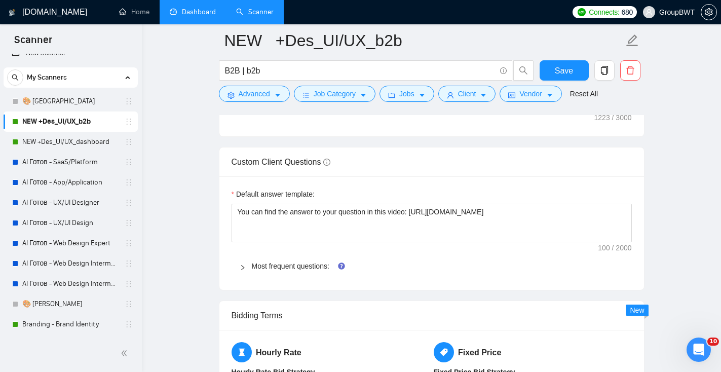
scroll to position [1456, 0]
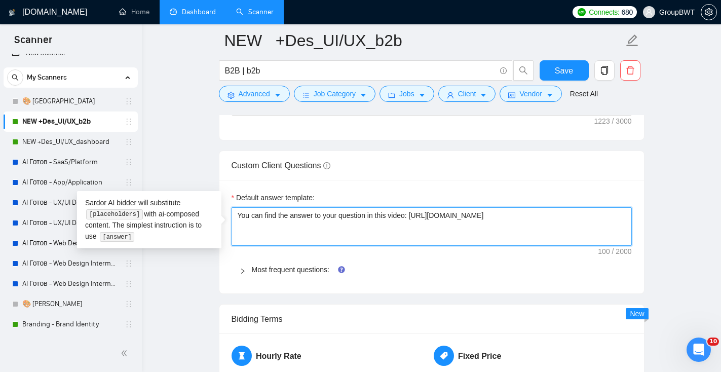
drag, startPoint x: 597, startPoint y: 215, endPoint x: 218, endPoint y: 200, distance: 379.8
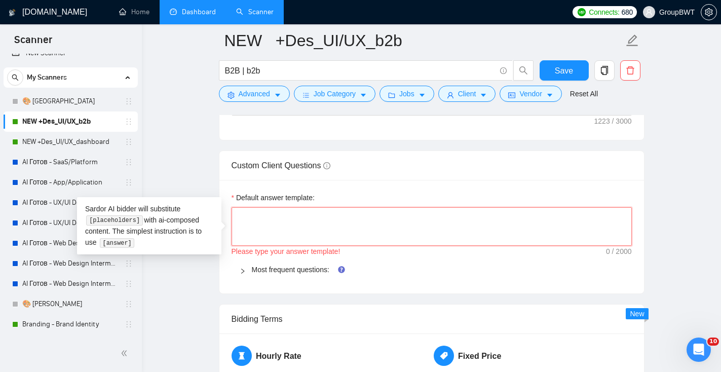
paste textarea "I’ll be glad to share a detailed answer during our intro call, so we can discus…"
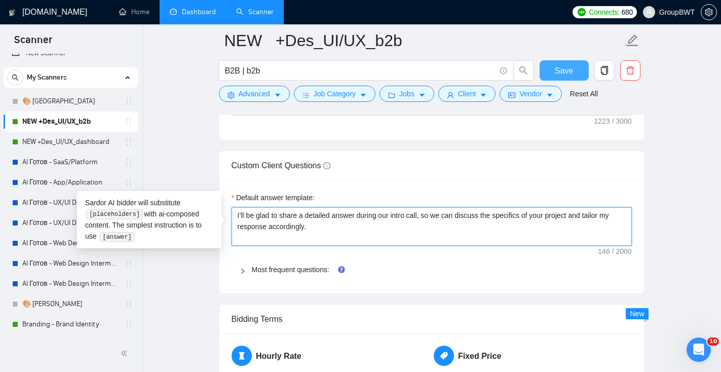
type textarea "I’ll be glad to share a detailed answer during our intro call, so we can discus…"
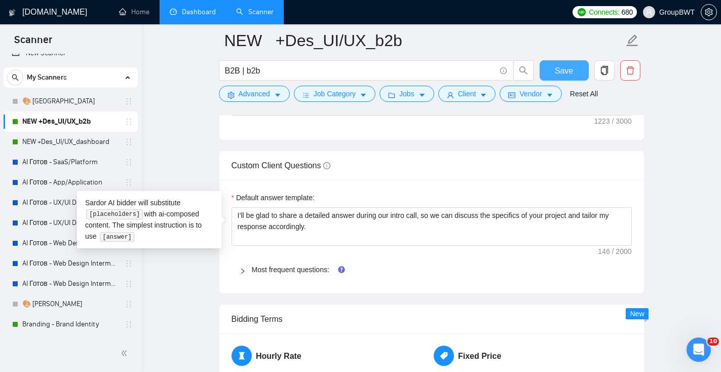
click at [576, 69] on button "Save" at bounding box center [564, 70] width 49 height 20
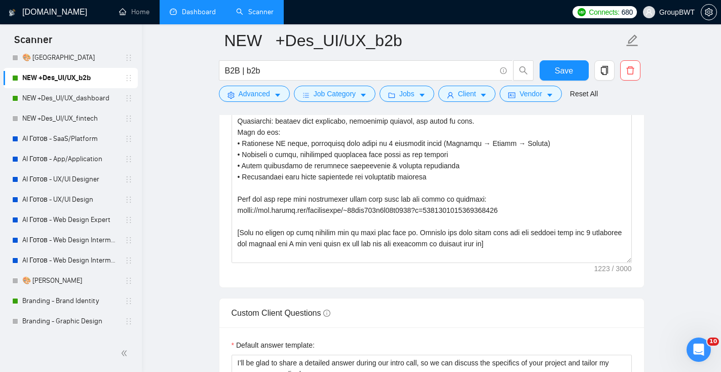
scroll to position [56, 0]
drag, startPoint x: 126, startPoint y: 139, endPoint x: 116, endPoint y: 125, distance: 17.4
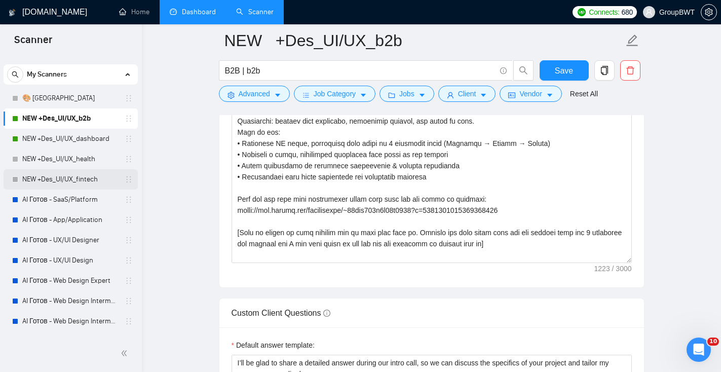
scroll to position [0, 0]
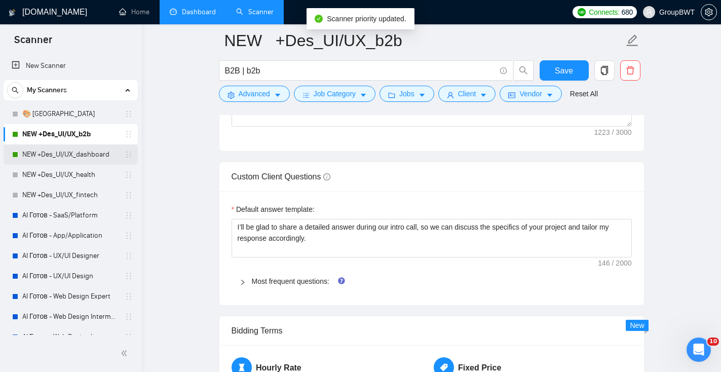
click at [97, 153] on link "NEW +Des_UI/UX_dashboard" at bounding box center [70, 154] width 96 height 20
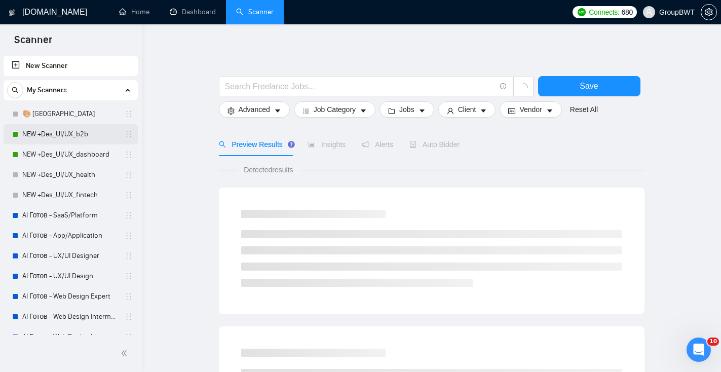
click at [75, 135] on link "NEW +Des_UI/UX_b2b" at bounding box center [70, 134] width 96 height 20
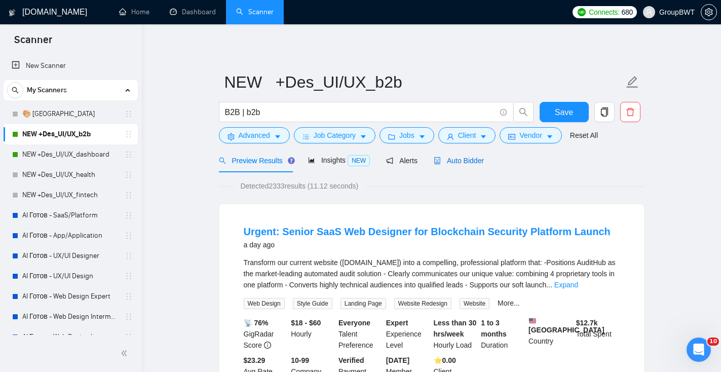
click at [459, 164] on span "Auto Bidder" at bounding box center [459, 161] width 50 height 8
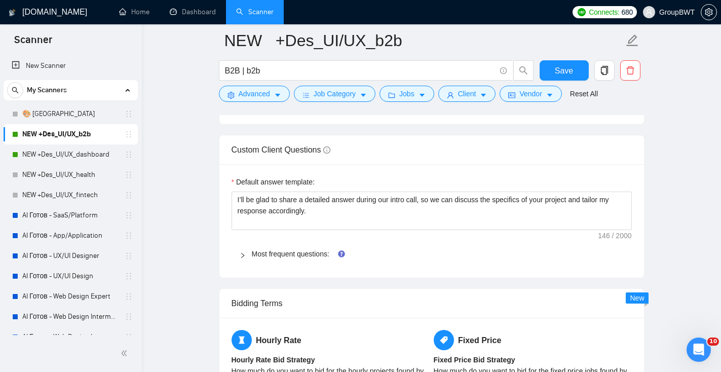
scroll to position [1472, 0]
click at [102, 160] on link "NEW +Des_UI/UX_dashboard" at bounding box center [70, 154] width 96 height 20
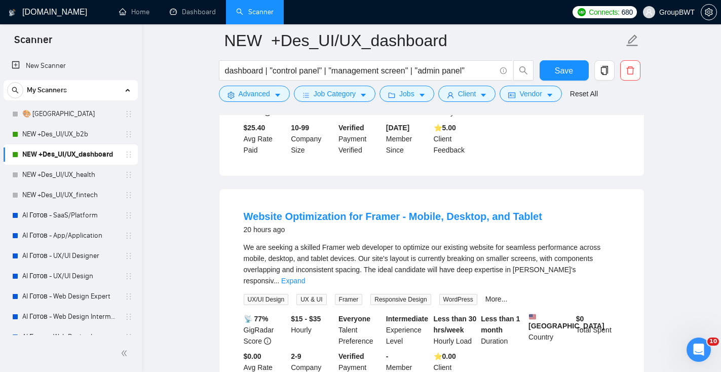
scroll to position [897, 0]
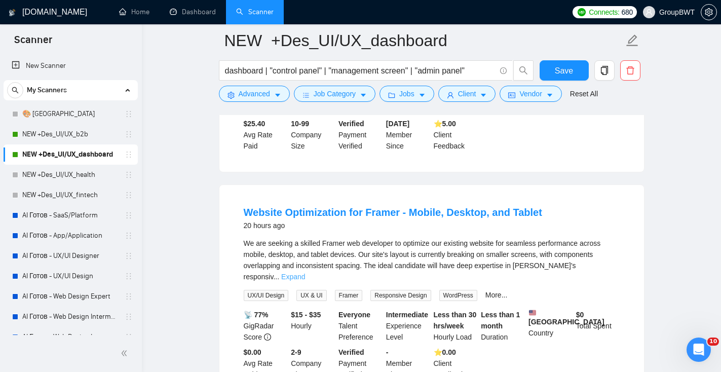
click at [305, 276] on link "Expand" at bounding box center [293, 277] width 24 height 8
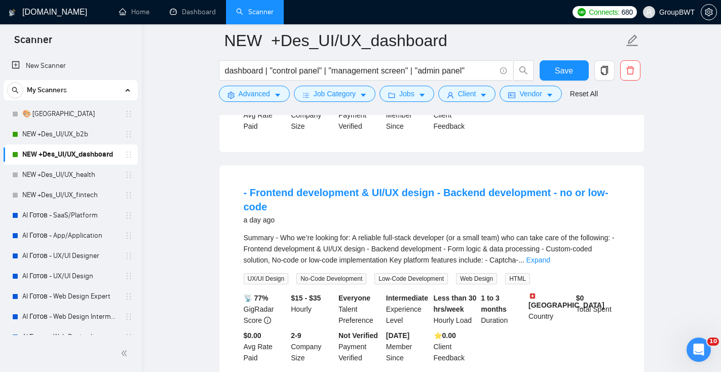
scroll to position [1258, 0]
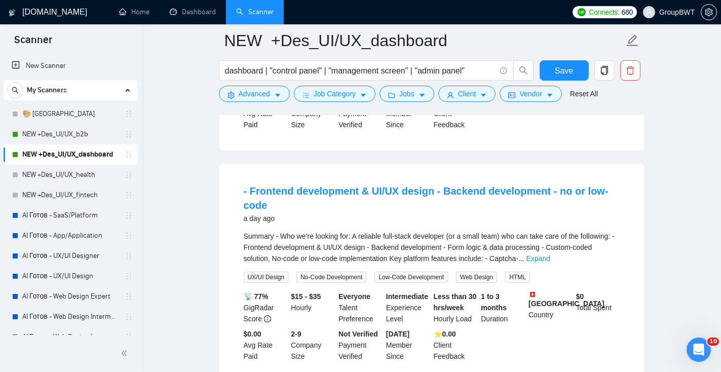
click at [524, 262] on span "..." at bounding box center [521, 258] width 6 height 8
click at [550, 262] on link "Expand" at bounding box center [538, 258] width 24 height 8
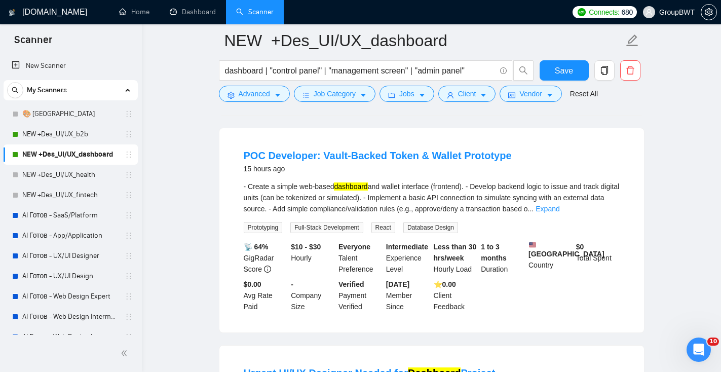
scroll to position [181, 0]
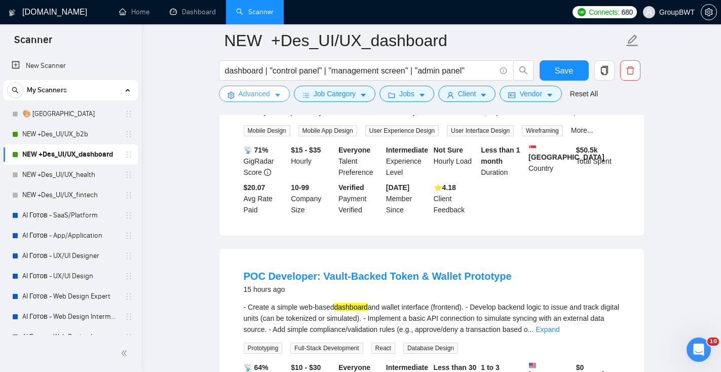
click at [263, 98] on span "Advanced" at bounding box center [254, 93] width 31 height 11
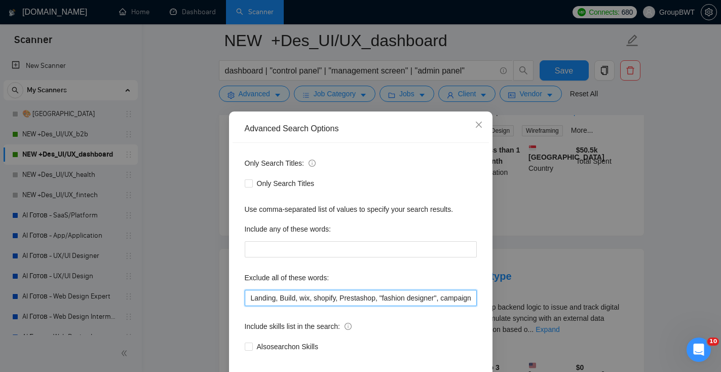
click at [251, 299] on input "Landing, Build, wix, shopify, Prestashop, "fashion designer", campaign, canva, …" at bounding box center [361, 298] width 232 height 16
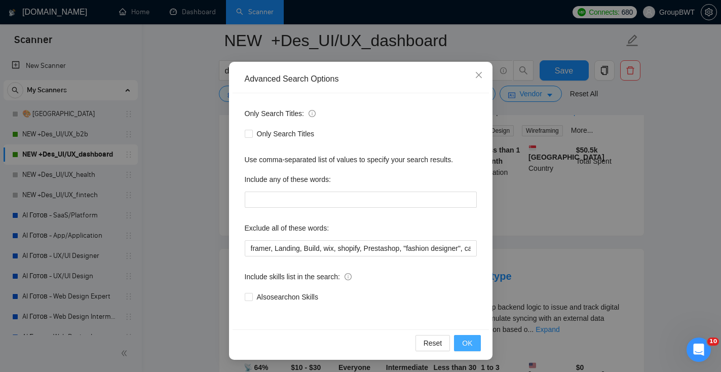
click at [466, 348] on span "OK" at bounding box center [467, 342] width 10 height 11
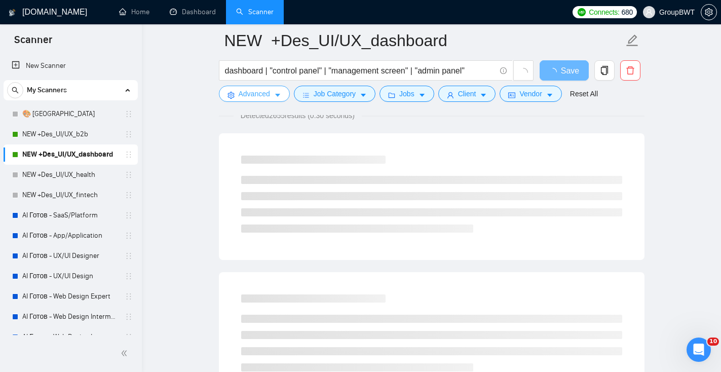
scroll to position [0, 0]
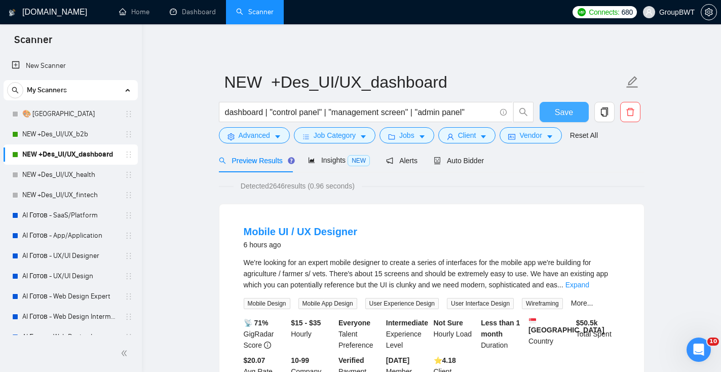
click at [570, 116] on span "Save" at bounding box center [564, 112] width 18 height 13
click at [589, 284] on link "Expand" at bounding box center [577, 285] width 24 height 8
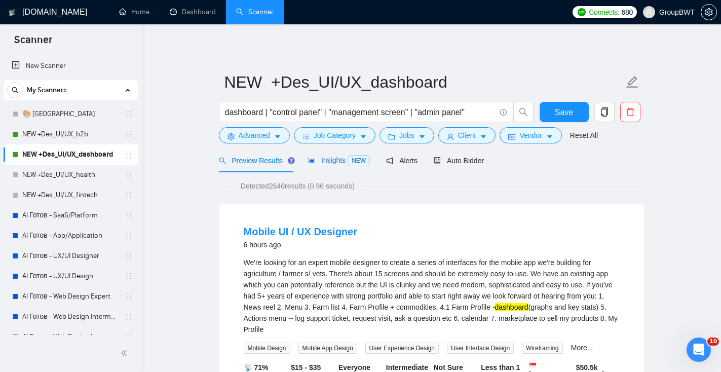
click at [328, 162] on span "Insights NEW" at bounding box center [339, 160] width 62 height 8
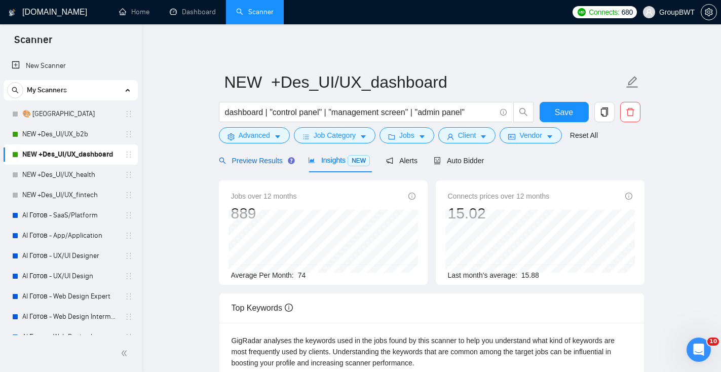
click at [270, 163] on span "Preview Results" at bounding box center [255, 161] width 73 height 8
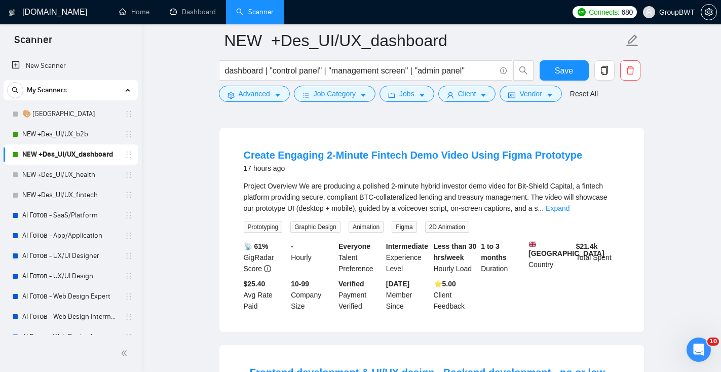
scroll to position [727, 0]
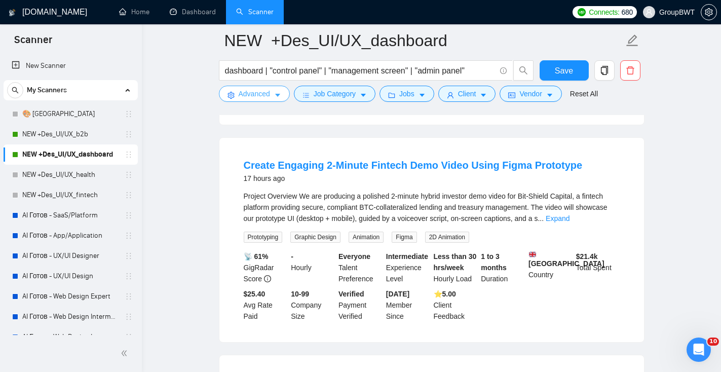
click at [272, 95] on button "Advanced" at bounding box center [254, 94] width 71 height 16
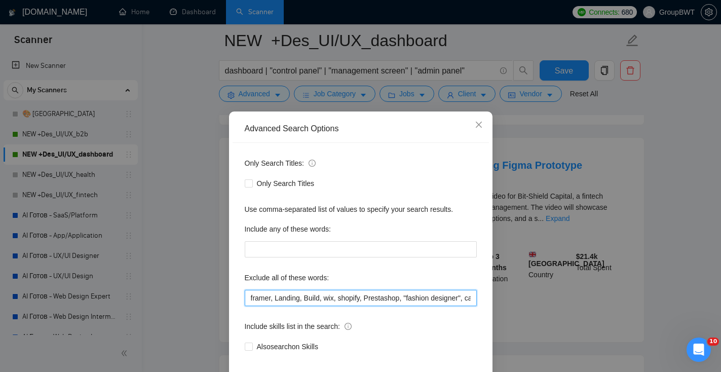
click at [249, 296] on input "framer, Landing, Build, wix, shopify, Prestashop, "fashion designer", campaign,…" at bounding box center [361, 298] width 232 height 16
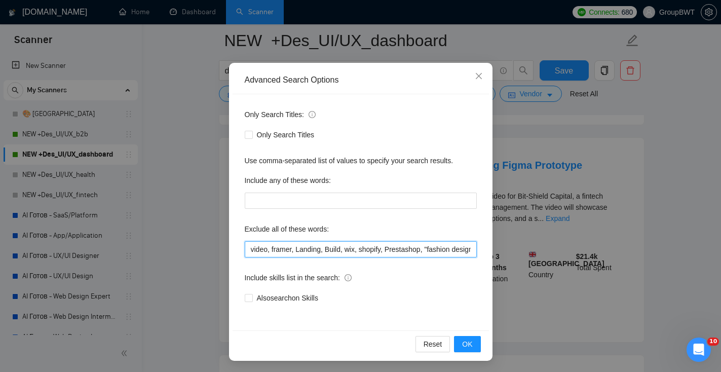
scroll to position [49, 0]
type input "video, framer, Landing, Build, wix, shopify, Prestashop, "fashion designer", ca…"
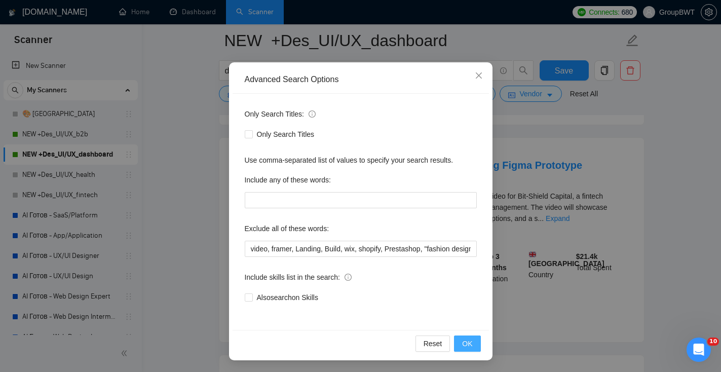
click at [469, 345] on span "OK" at bounding box center [467, 343] width 10 height 11
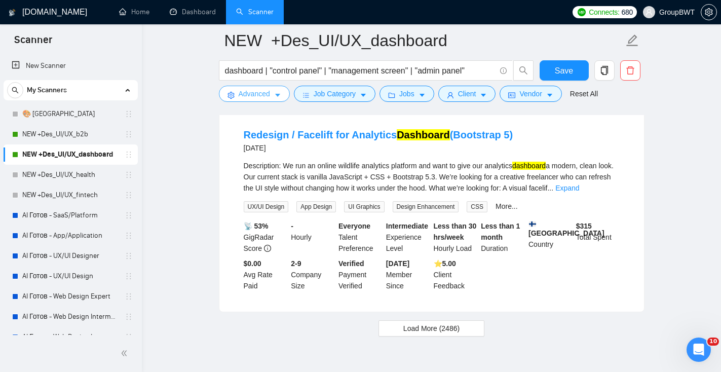
scroll to position [2098, 0]
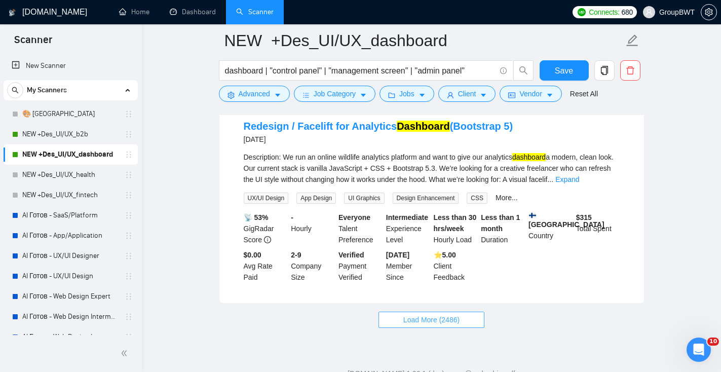
click at [425, 325] on span "Load More (2486)" at bounding box center [431, 319] width 56 height 11
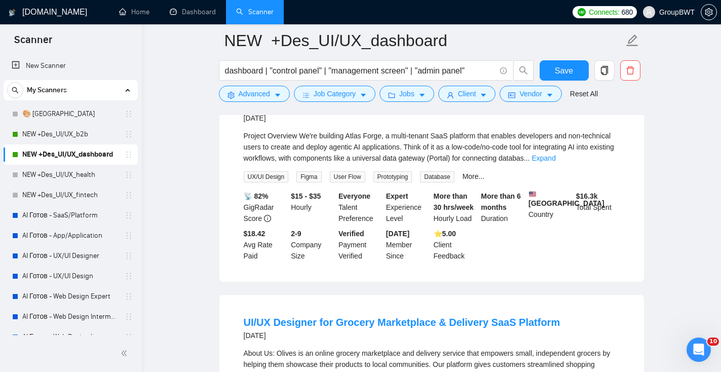
scroll to position [3211, 0]
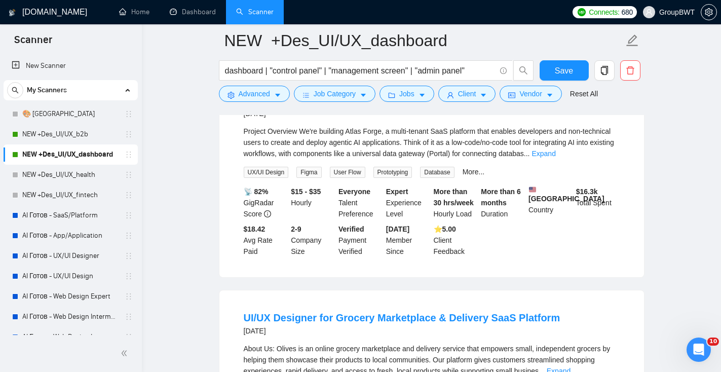
click at [599, 159] on div "Project Overview We're building Atlas Forge, a multi-tenant SaaS platform that …" at bounding box center [432, 142] width 376 height 33
click at [555, 158] on link "Expand" at bounding box center [544, 153] width 24 height 8
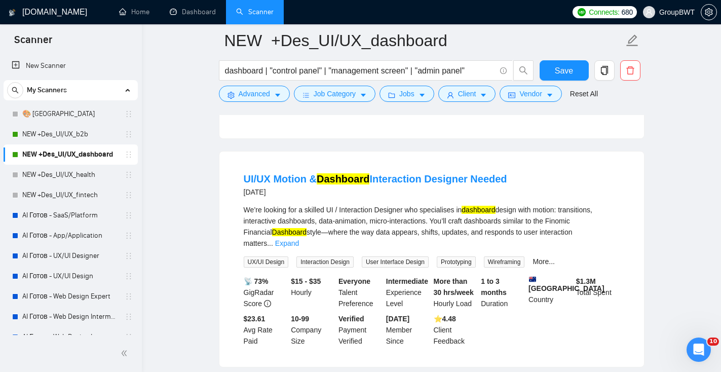
scroll to position [4273, 0]
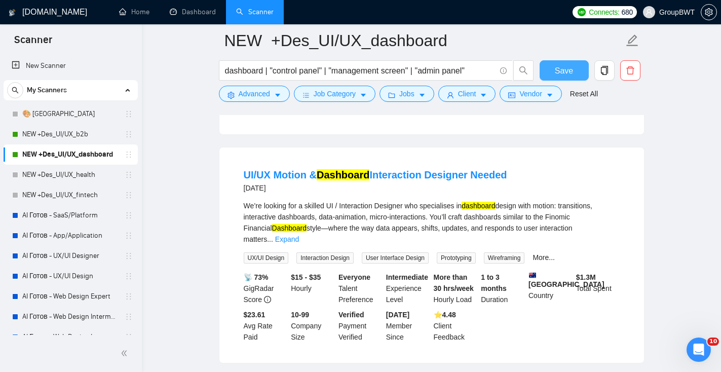
click at [570, 77] on button "Save" at bounding box center [564, 70] width 49 height 20
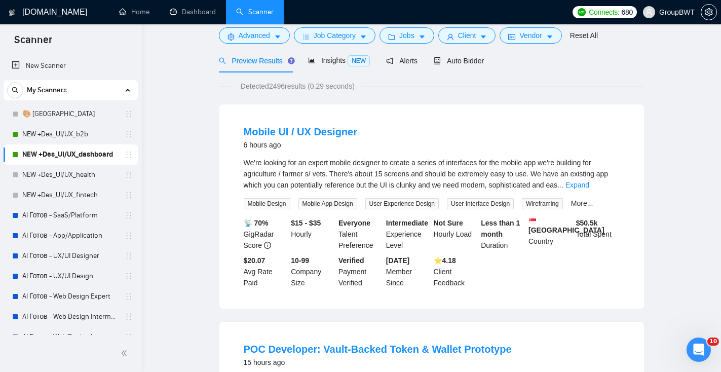
scroll to position [0, 0]
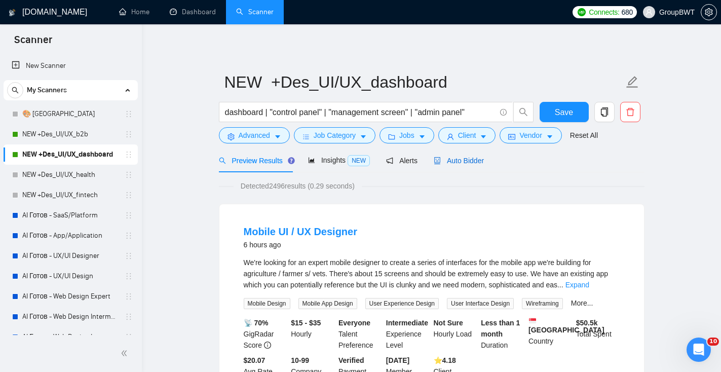
click at [460, 159] on span "Auto Bidder" at bounding box center [459, 161] width 50 height 8
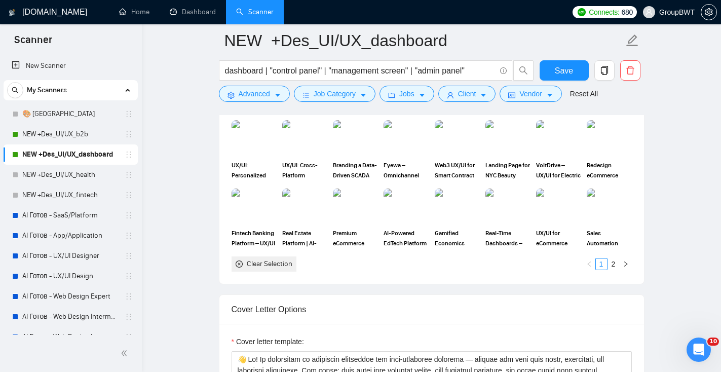
scroll to position [844, 0]
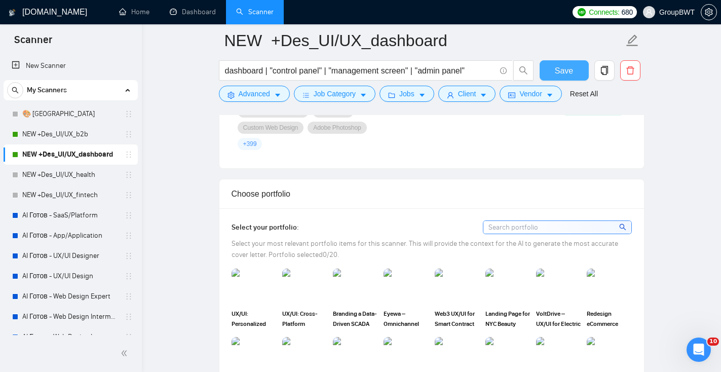
click at [560, 74] on span "Save" at bounding box center [564, 70] width 18 height 13
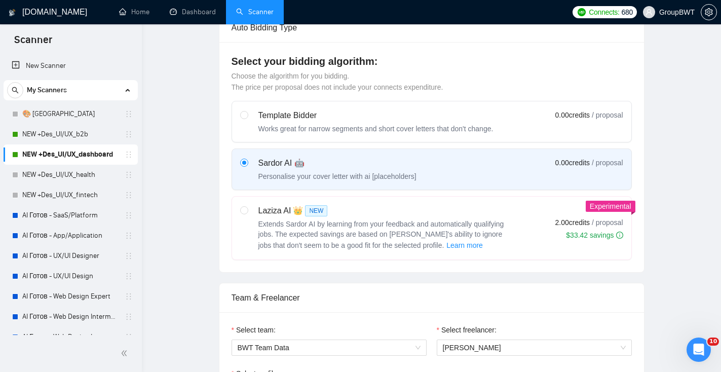
scroll to position [0, 0]
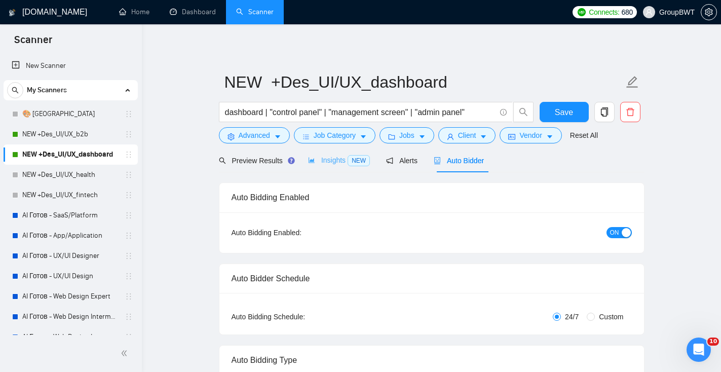
click at [336, 166] on div "Insights NEW" at bounding box center [339, 160] width 62 height 24
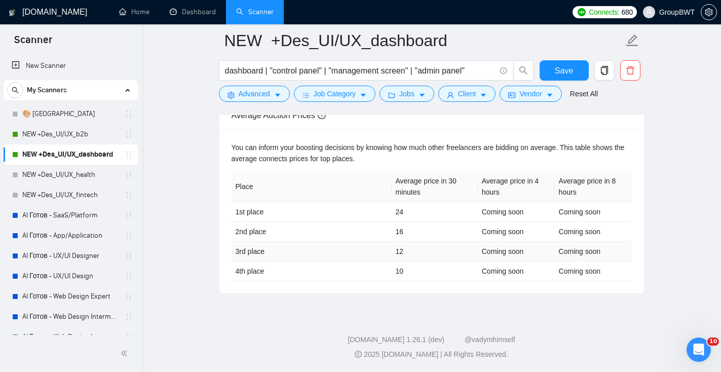
scroll to position [429, 0]
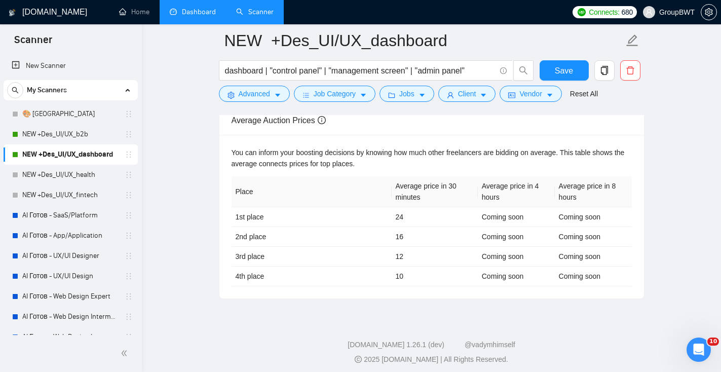
click at [204, 9] on link "Dashboard" at bounding box center [193, 12] width 46 height 9
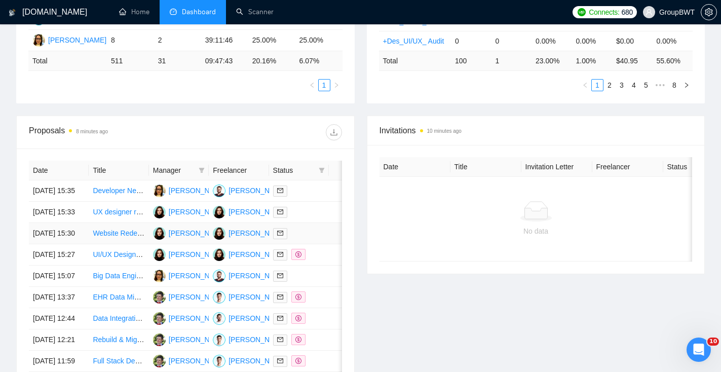
scroll to position [302, 0]
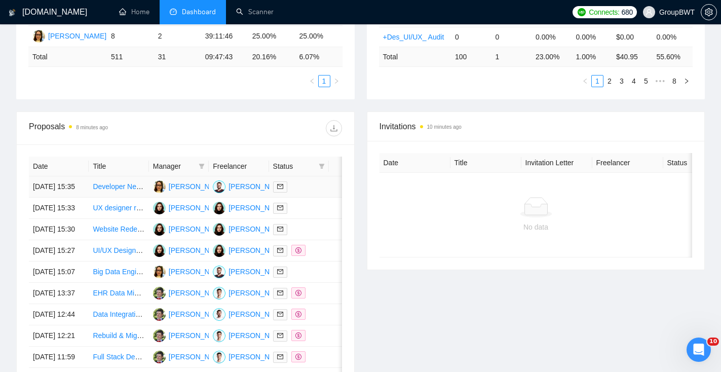
click at [295, 190] on div at bounding box center [299, 187] width 52 height 12
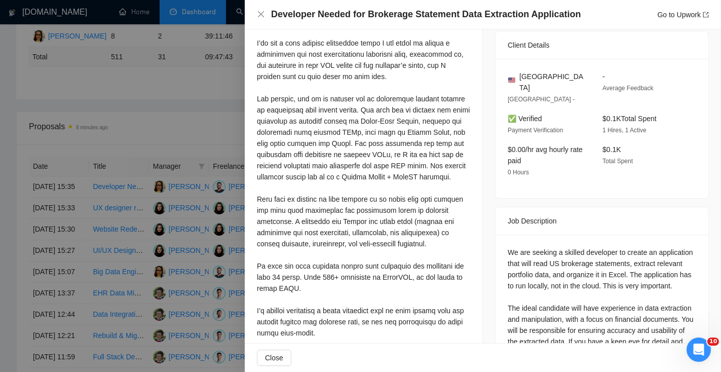
scroll to position [314, 0]
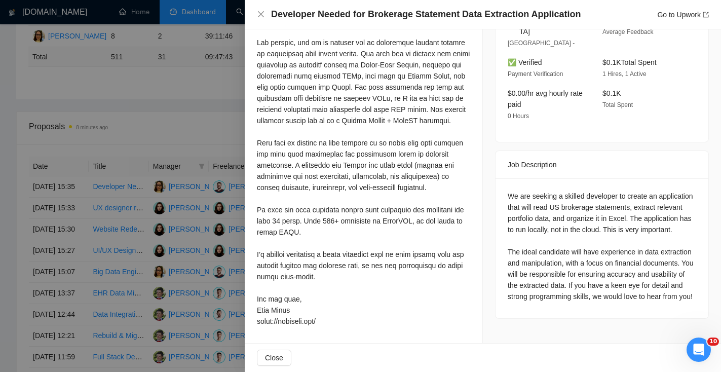
click at [181, 146] on div at bounding box center [360, 186] width 721 height 372
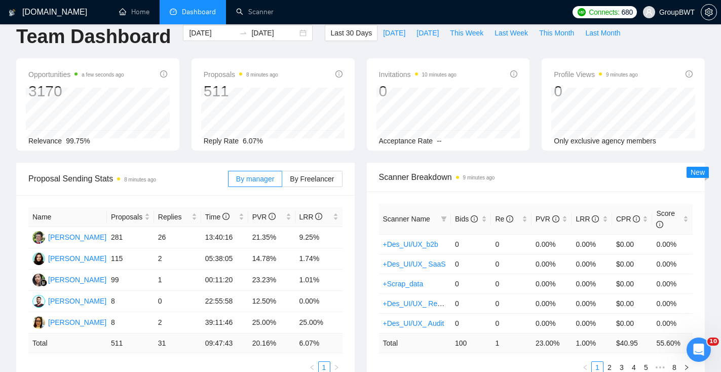
scroll to position [0, 0]
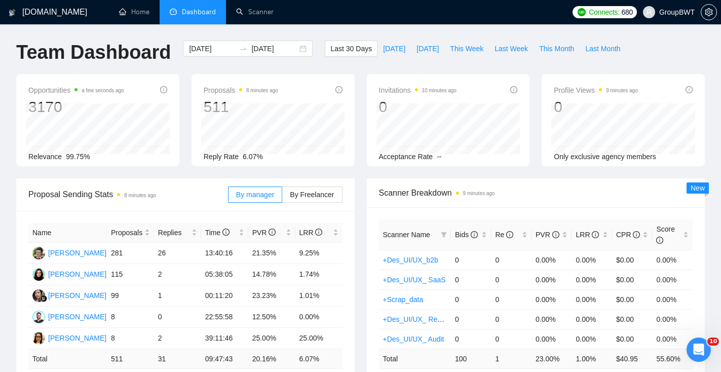
click at [389, 49] on span "[DATE]" at bounding box center [394, 48] width 22 height 11
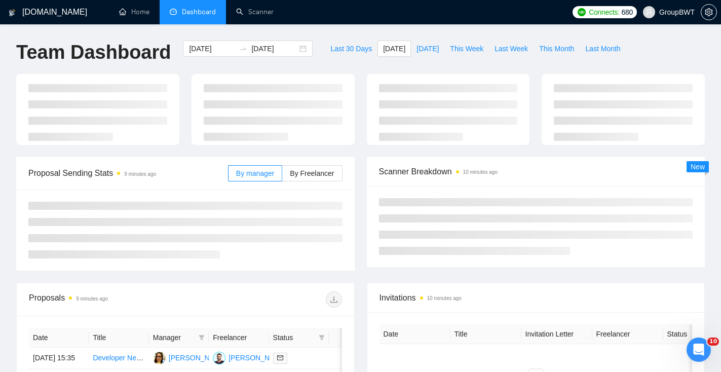
type input "[DATE]"
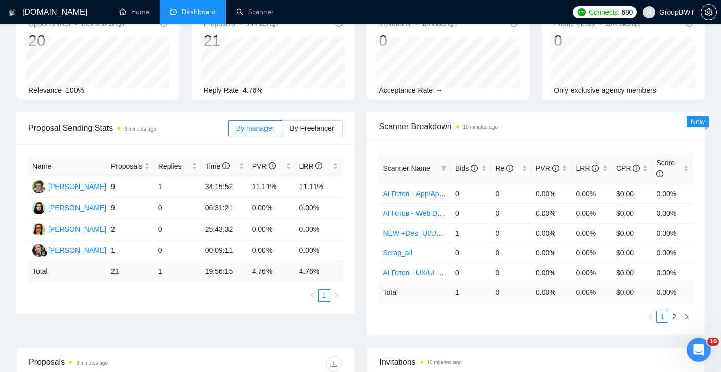
scroll to position [71, 0]
